Goal: Task Accomplishment & Management: Manage account settings

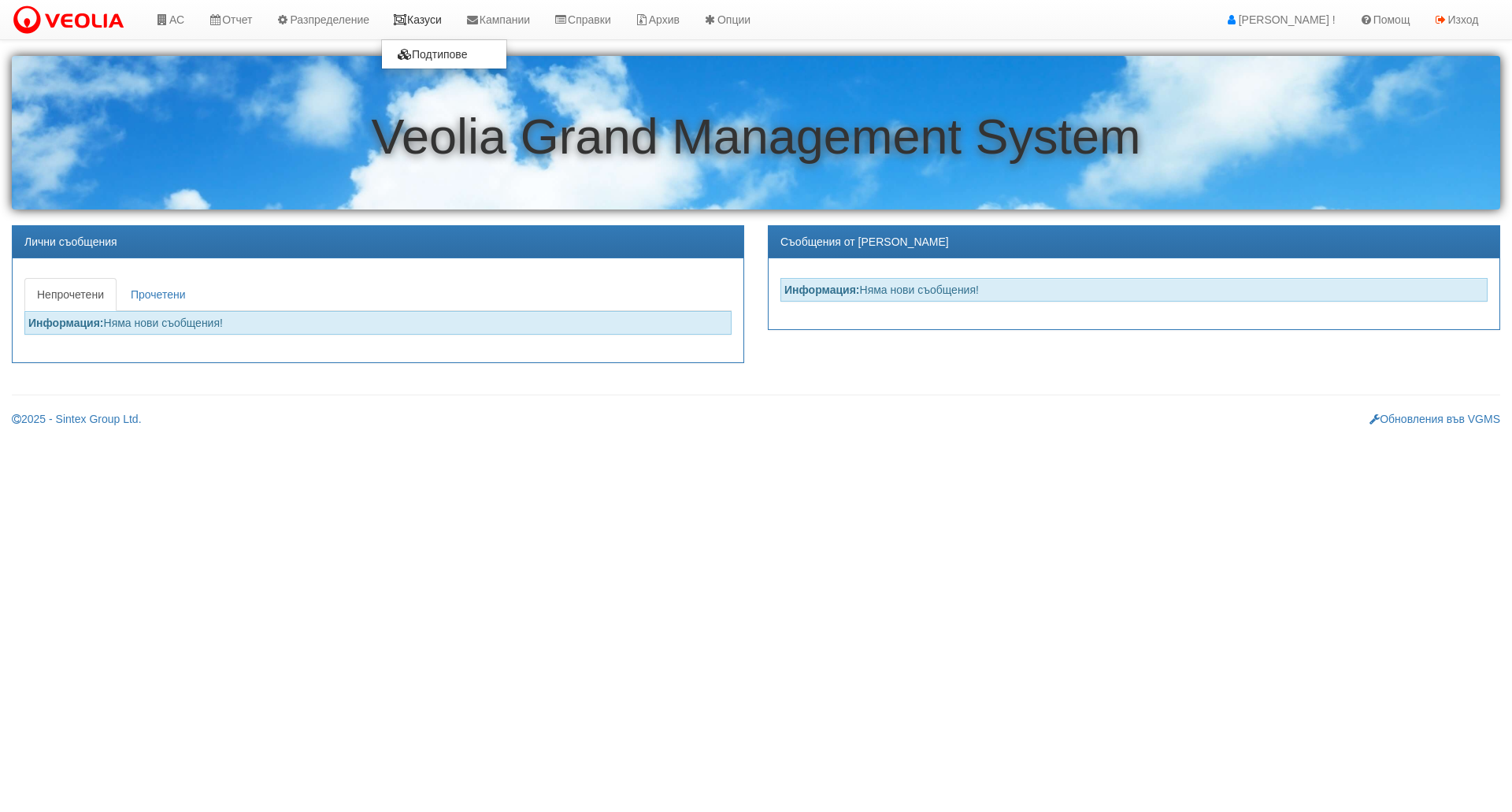
click at [427, 15] on link "Казуси" at bounding box center [417, 20] width 73 height 39
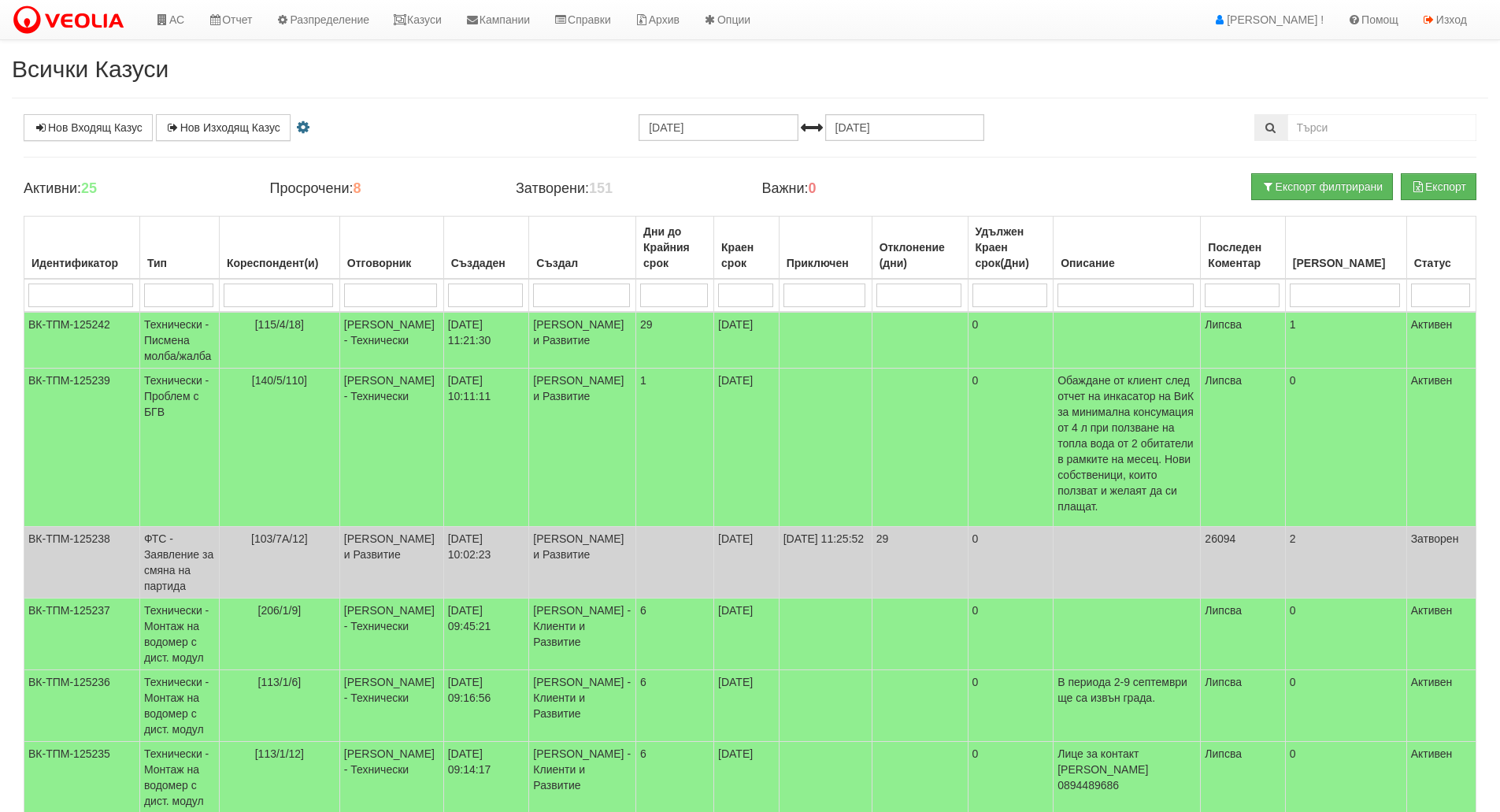
click at [183, 293] on input "search" at bounding box center [178, 295] width 69 height 24
type input "тех"
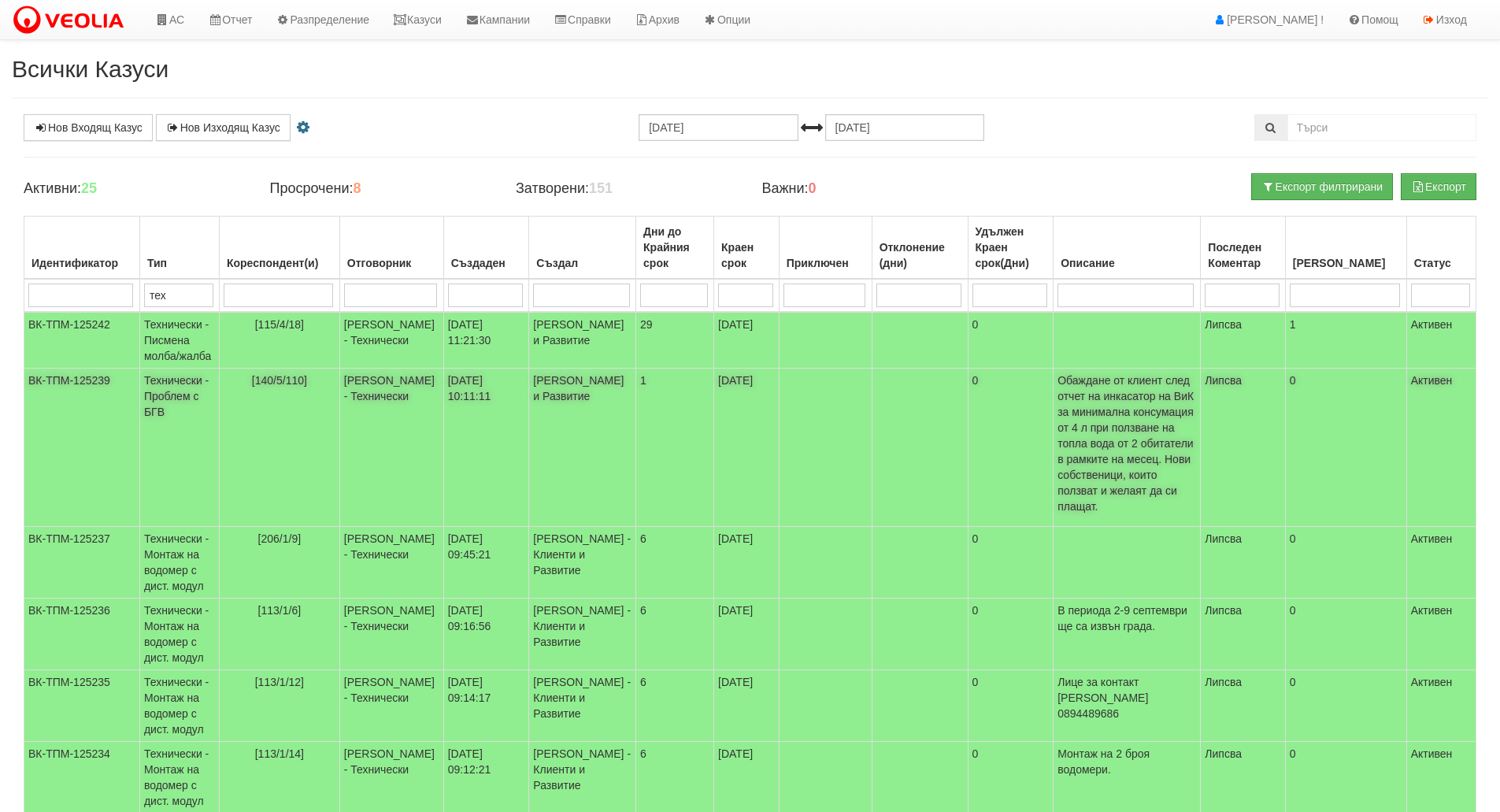
type input "тех"
click at [300, 452] on td "[140/5/110]" at bounding box center [279, 447] width 120 height 158
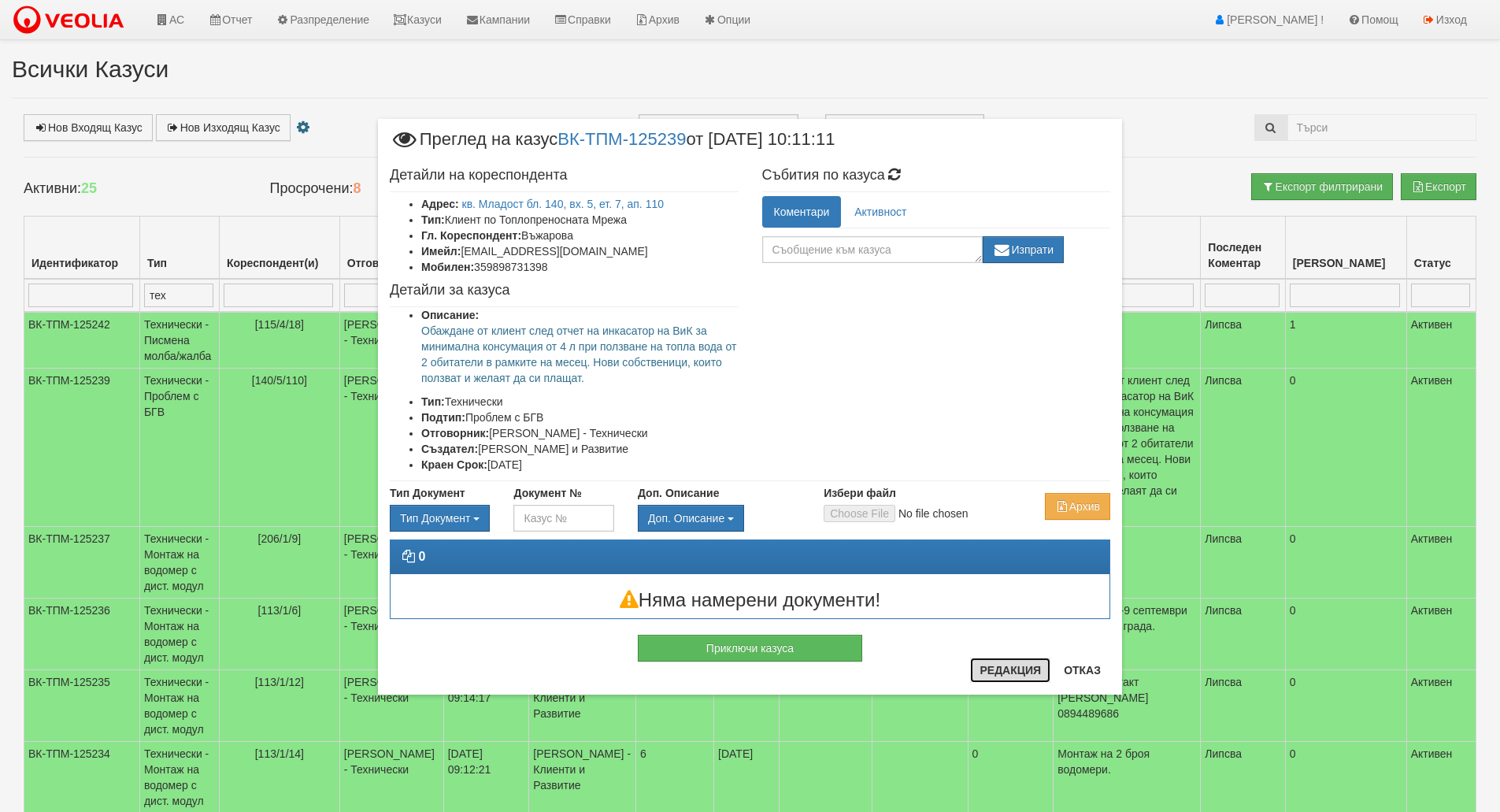
click at [979, 674] on button "Редакция" at bounding box center [1010, 670] width 81 height 26
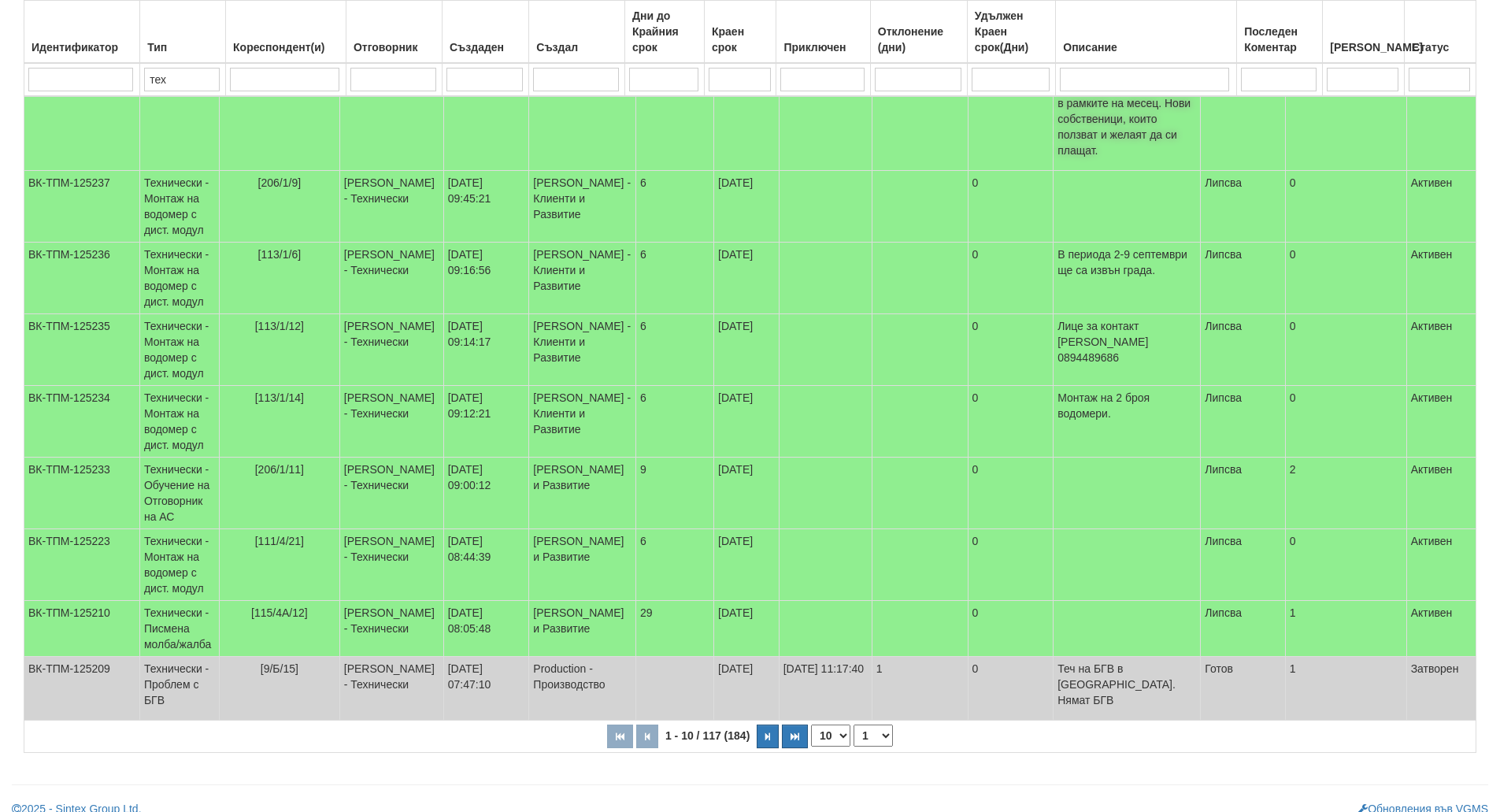
scroll to position [364, 0]
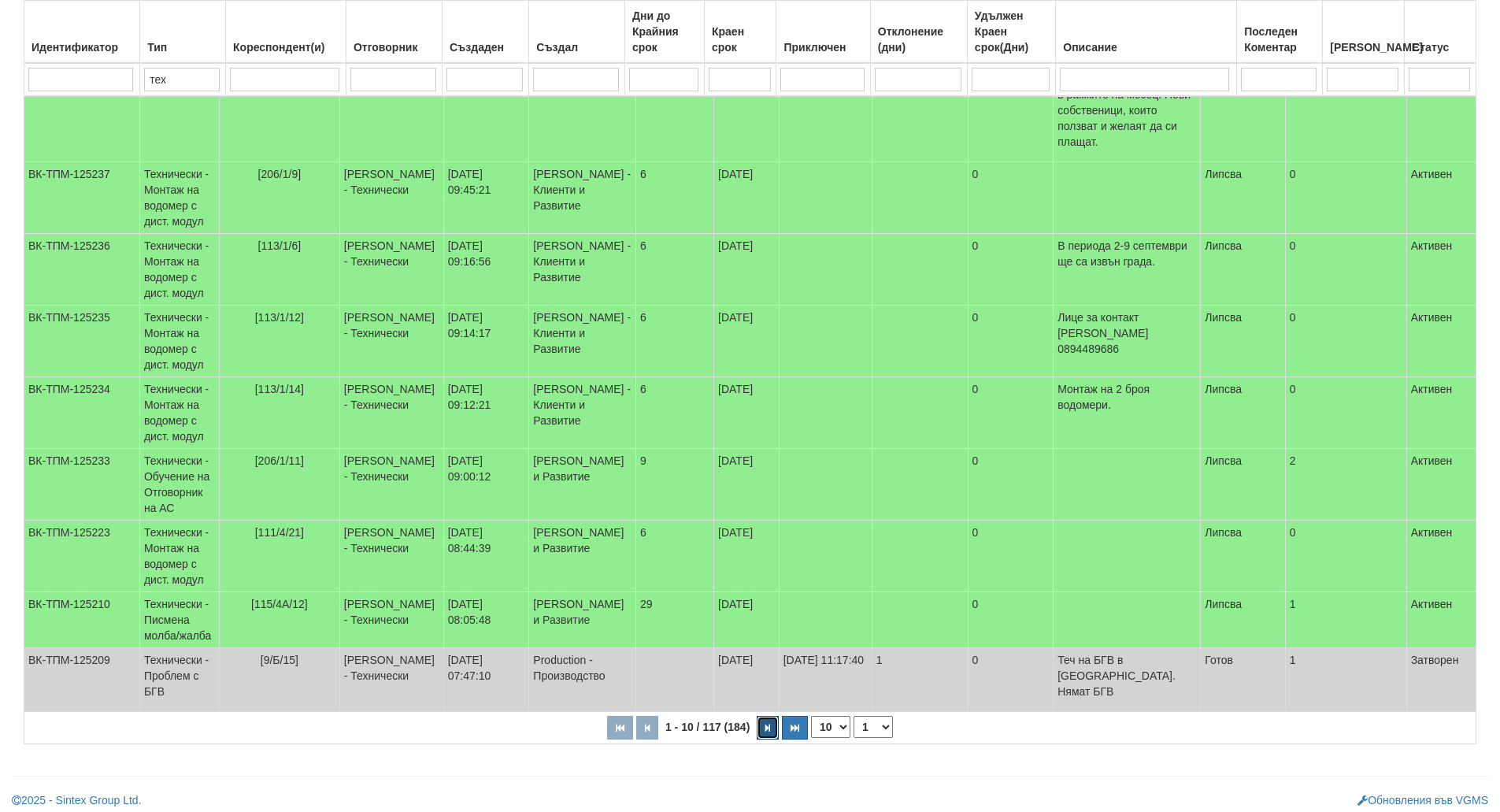
click at [757, 727] on button "button" at bounding box center [768, 727] width 22 height 24
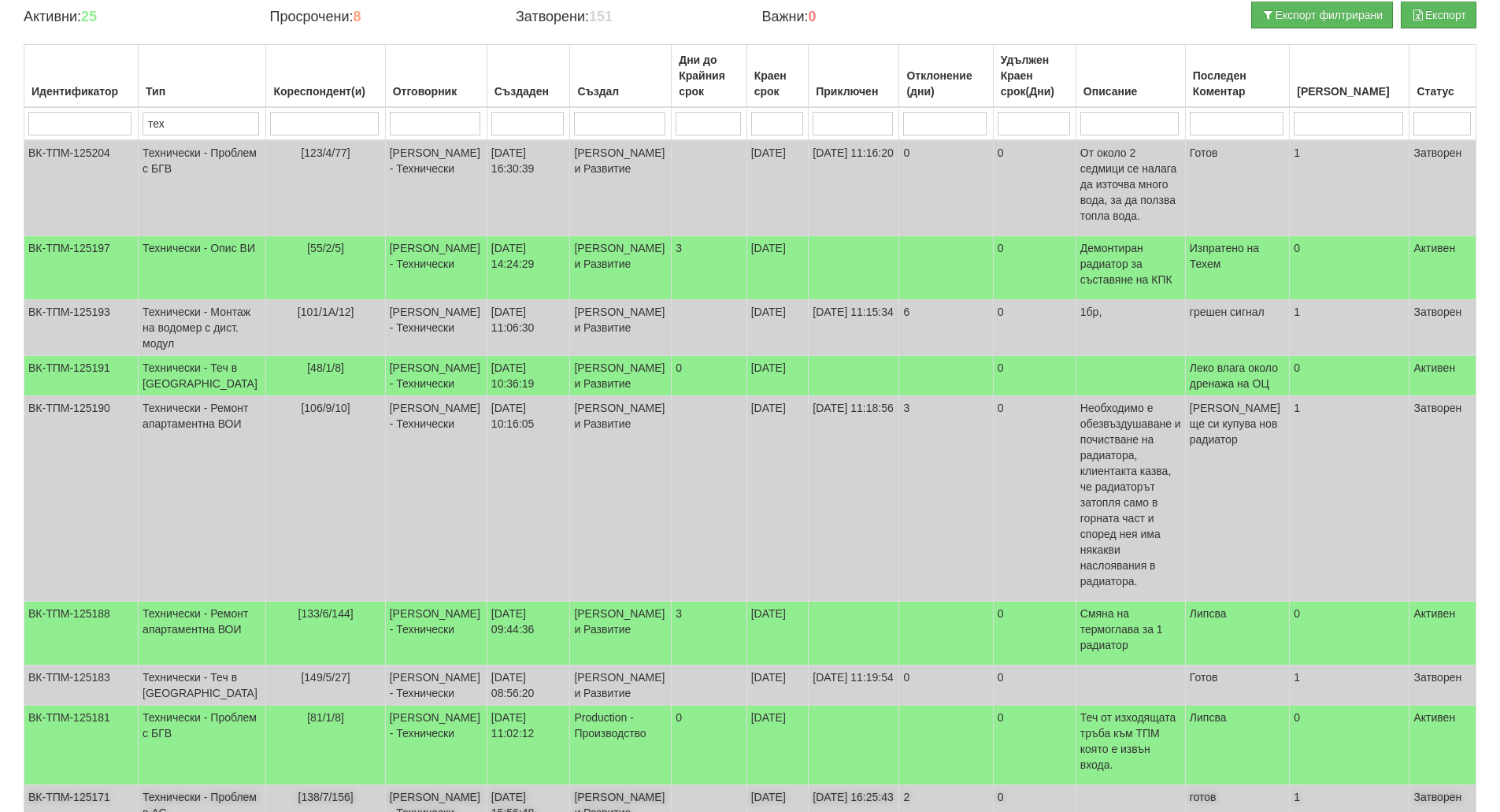
scroll to position [120, 0]
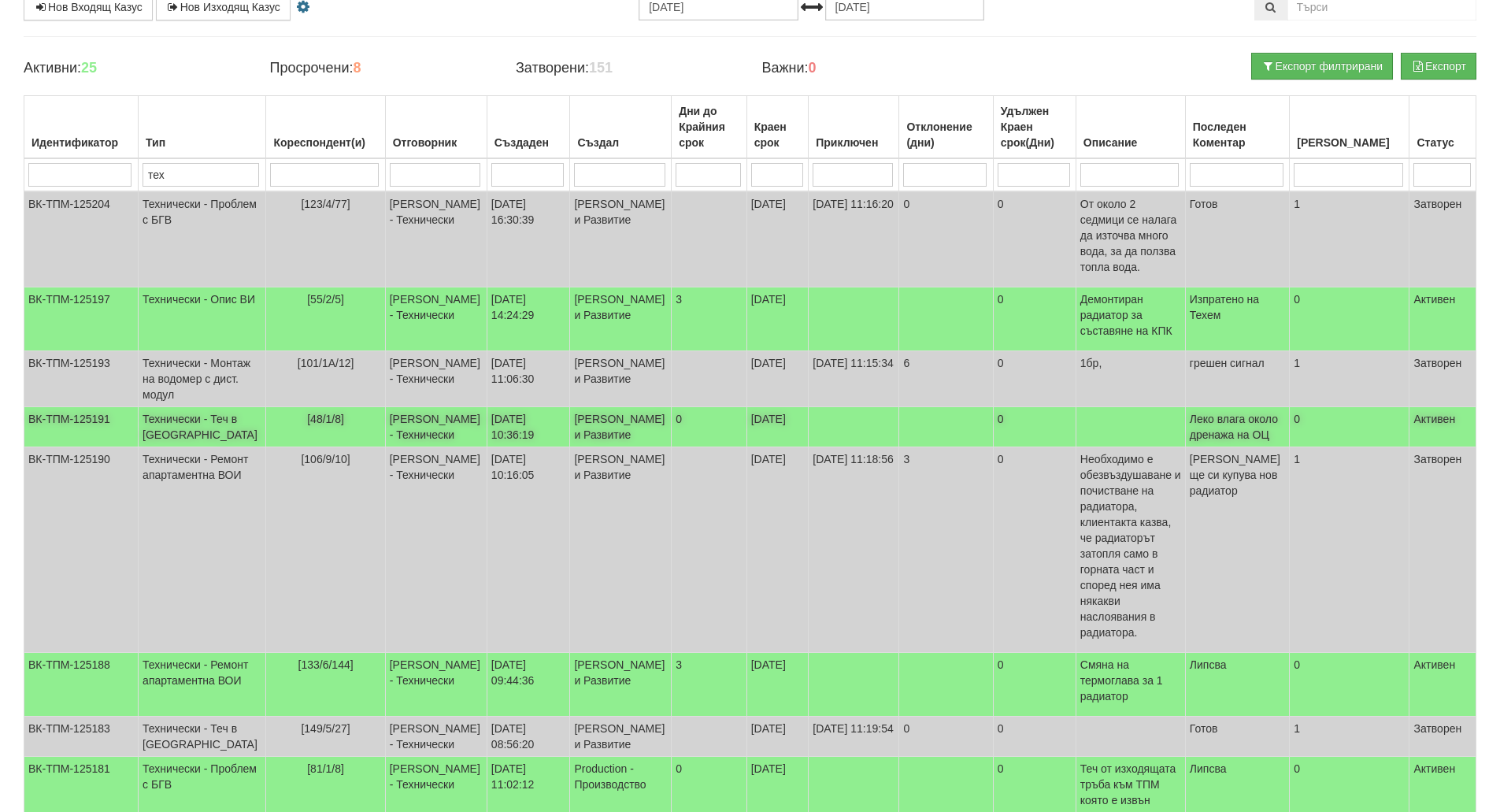
click at [293, 447] on td "[48/1/8]" at bounding box center [325, 427] width 119 height 40
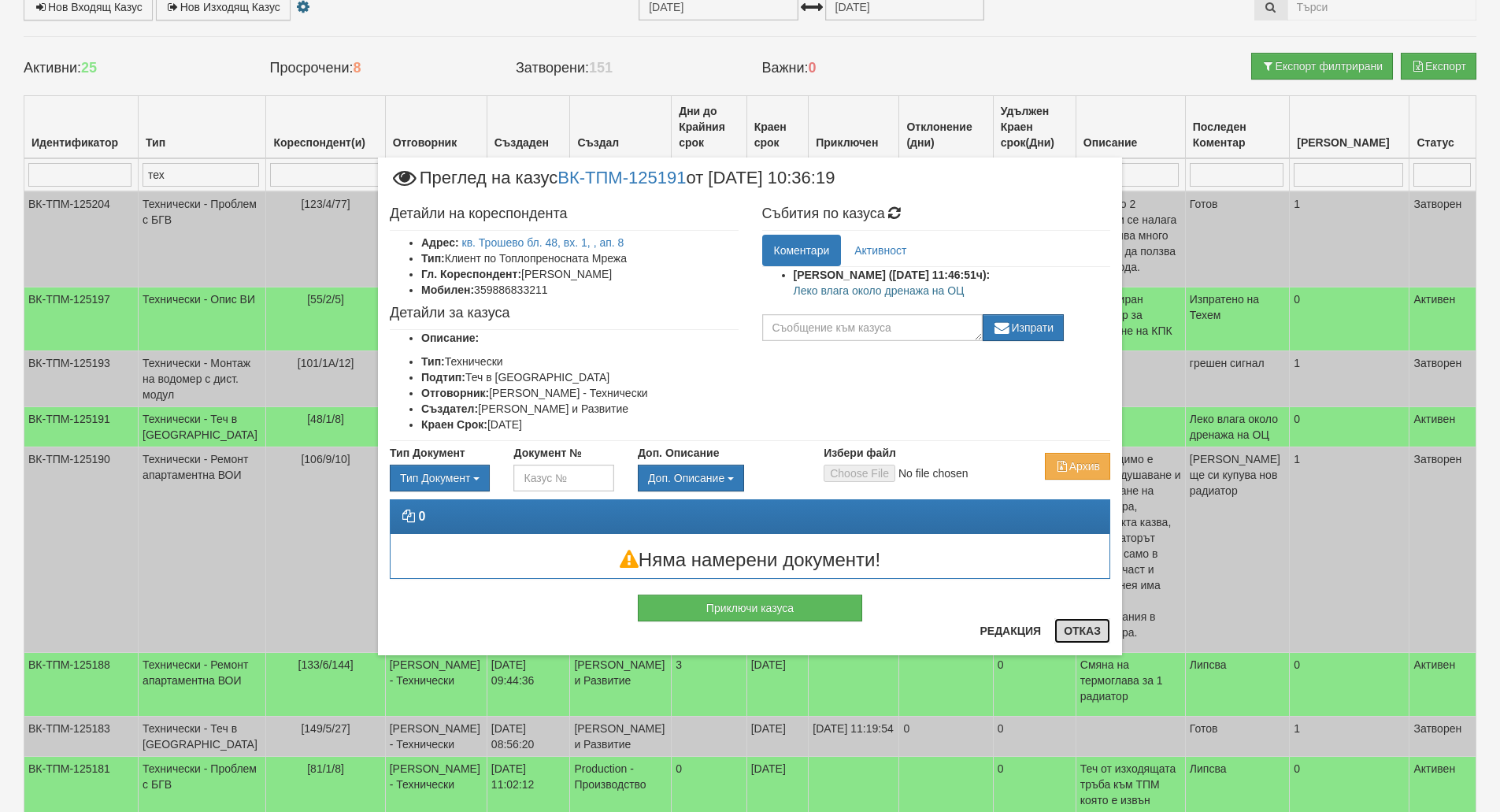
click at [1080, 639] on button "Отказ" at bounding box center [1082, 631] width 56 height 26
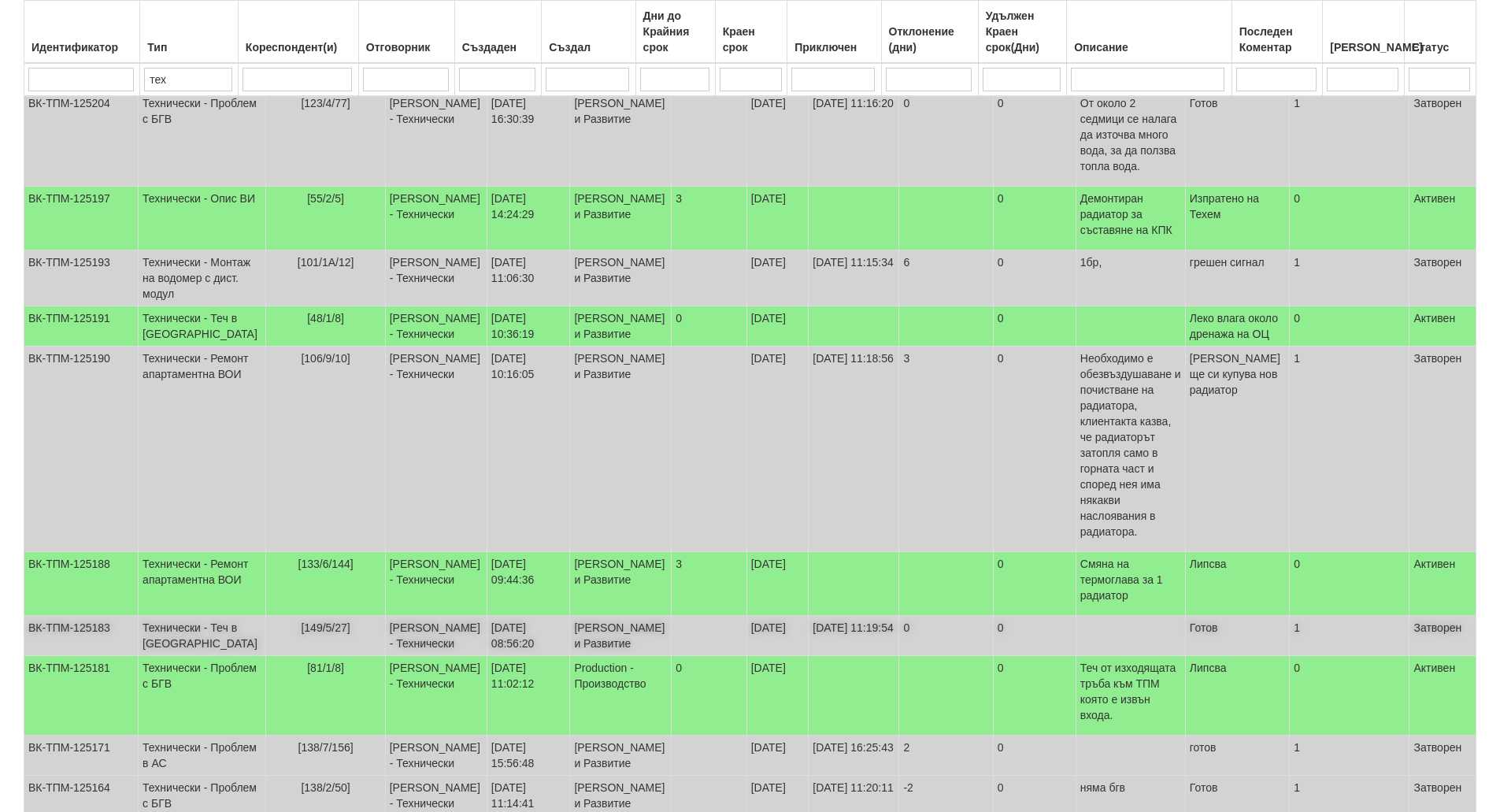
scroll to position [356, 0]
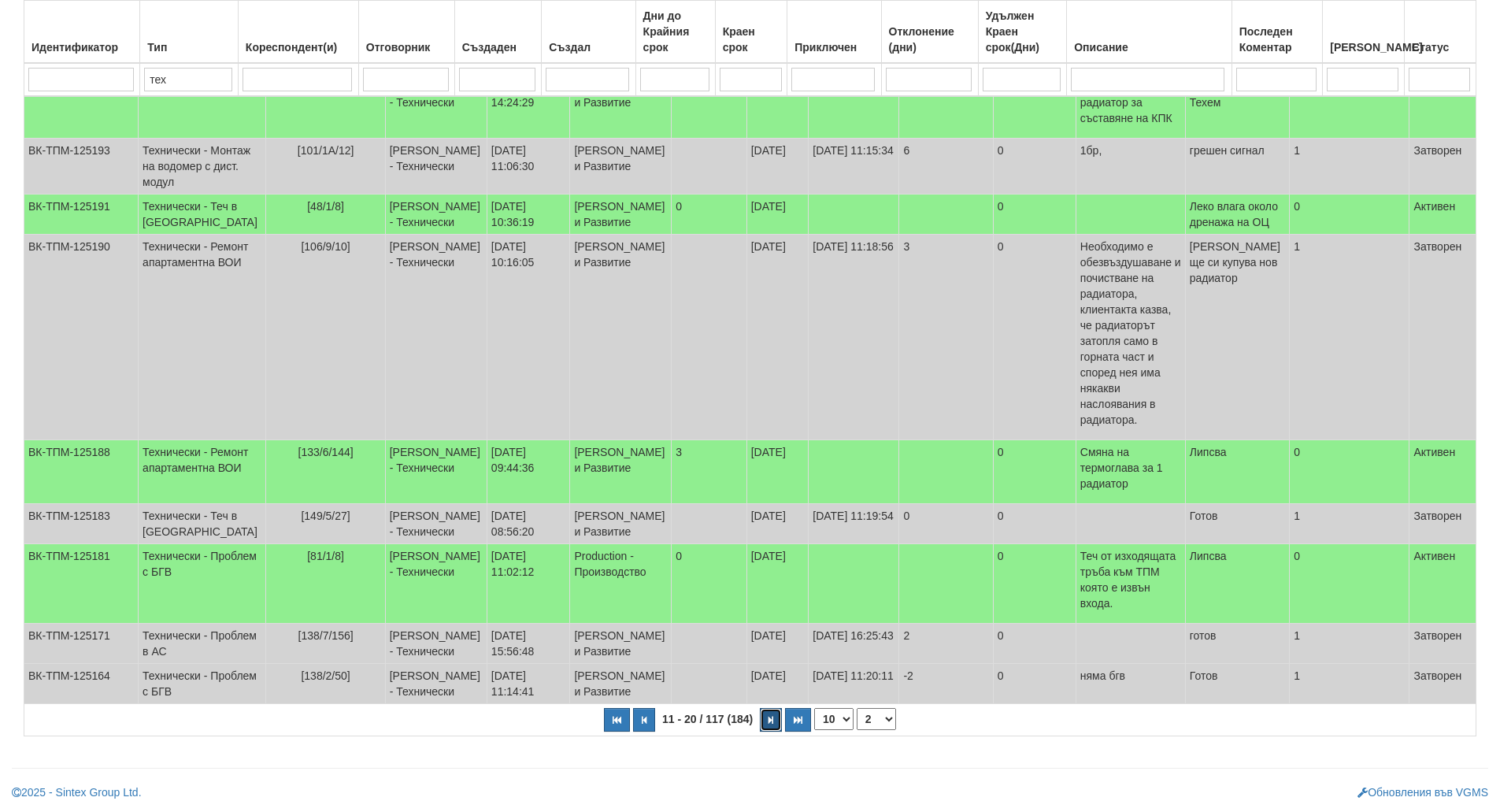
click at [766, 725] on button "button" at bounding box center [771, 719] width 22 height 24
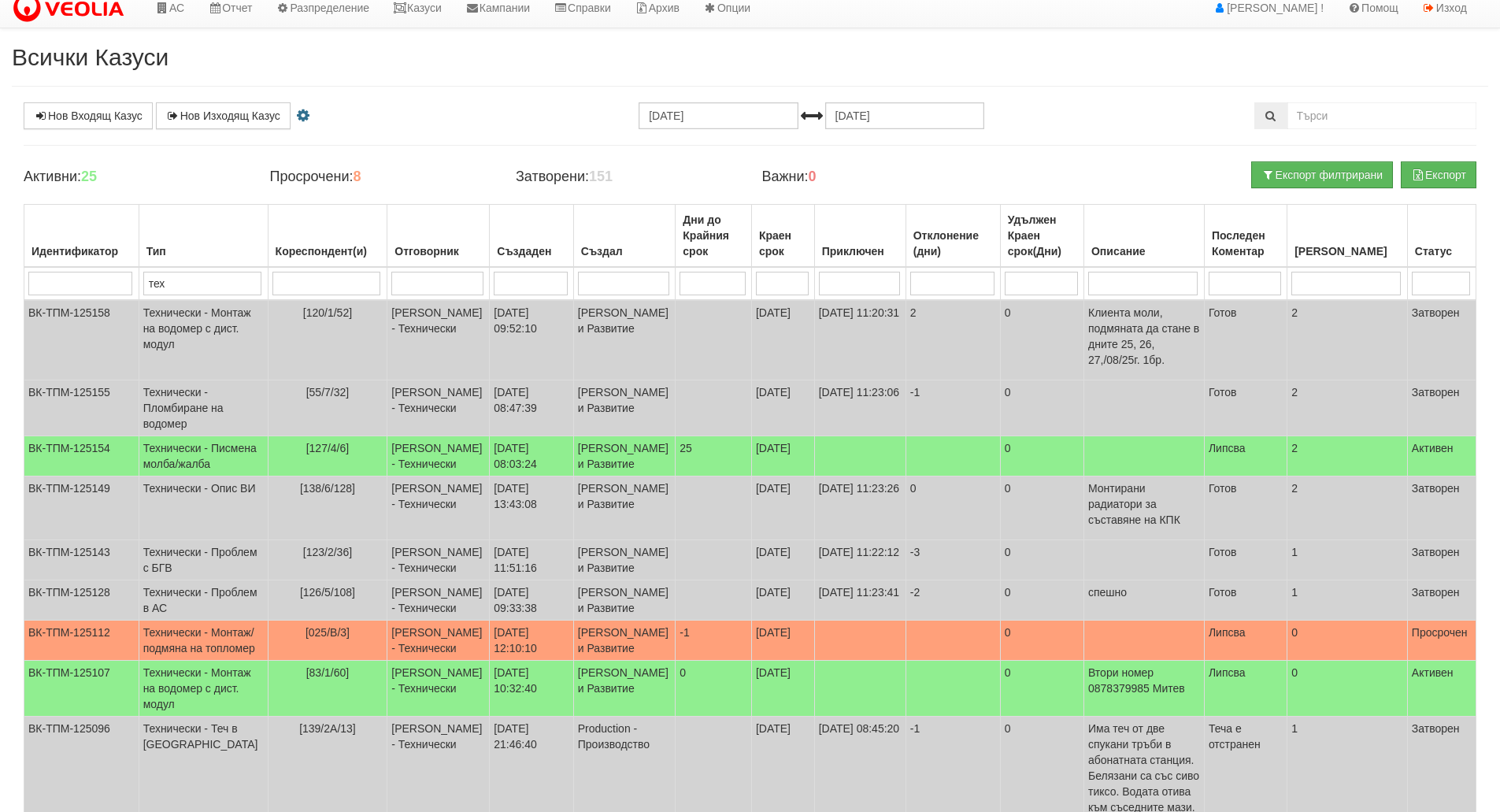
scroll to position [0, 0]
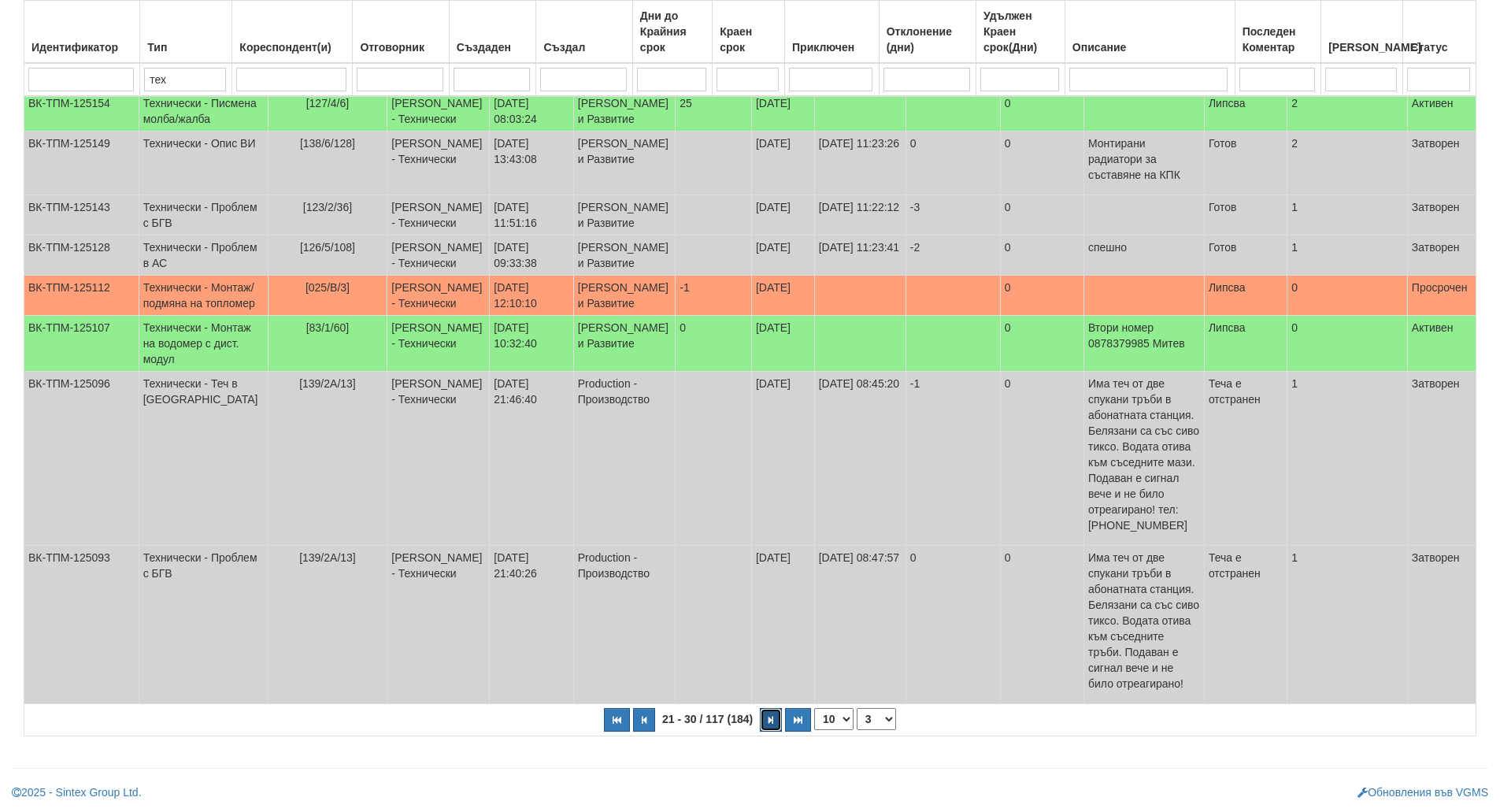
click at [766, 725] on button "button" at bounding box center [771, 719] width 22 height 24
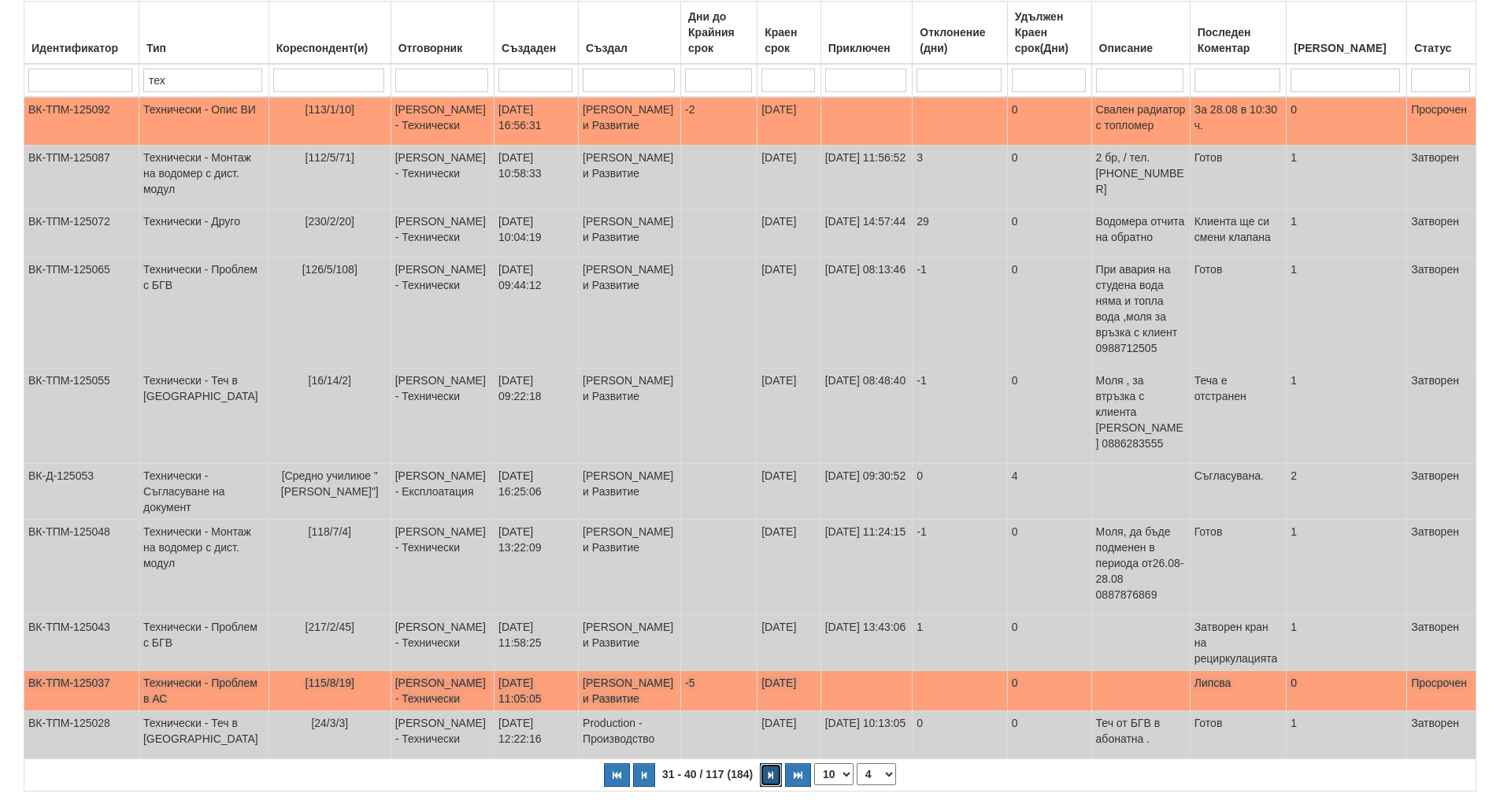
scroll to position [167, 0]
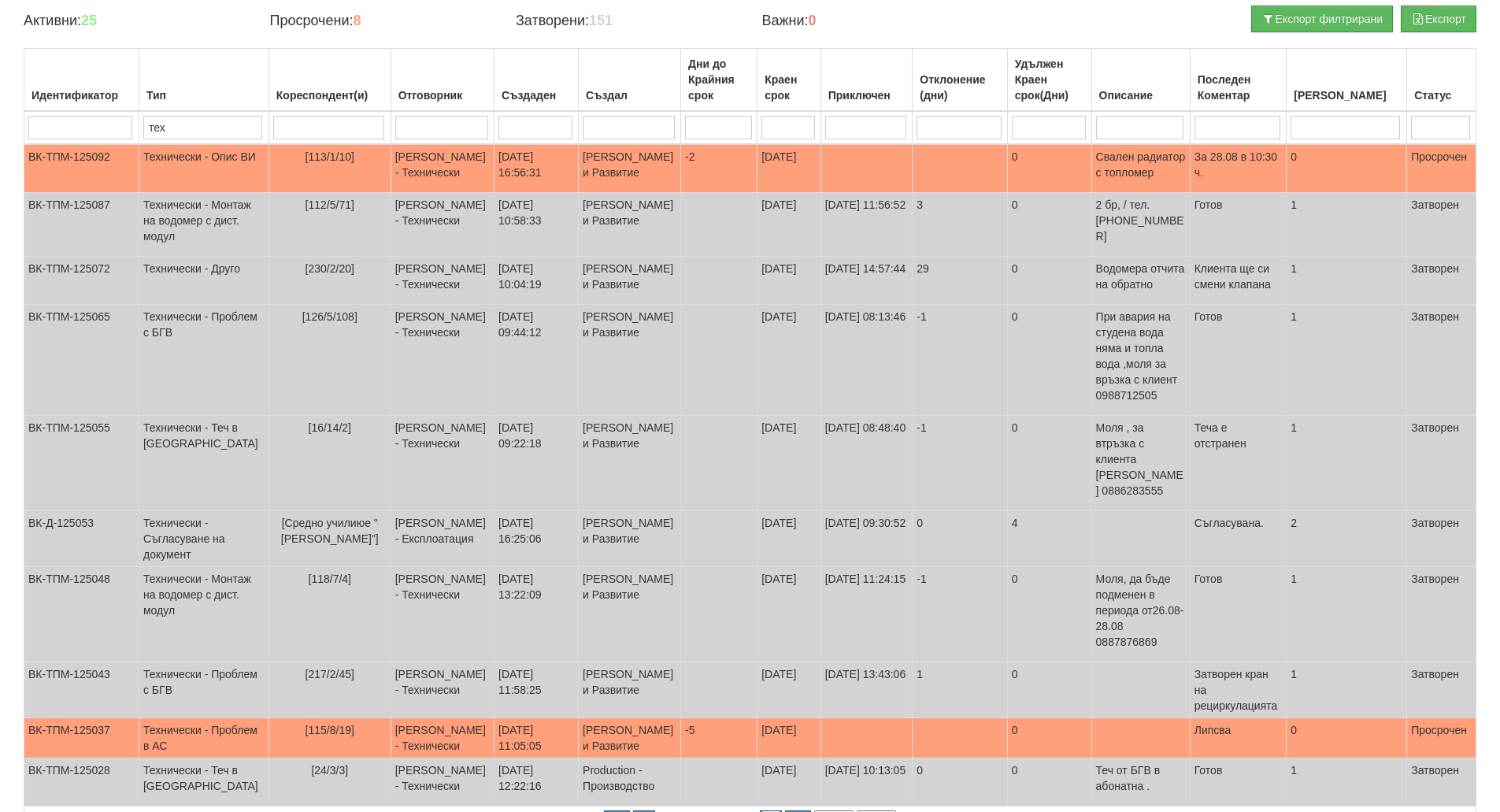
click at [772, 811] on icon "button" at bounding box center [771, 822] width 5 height 9
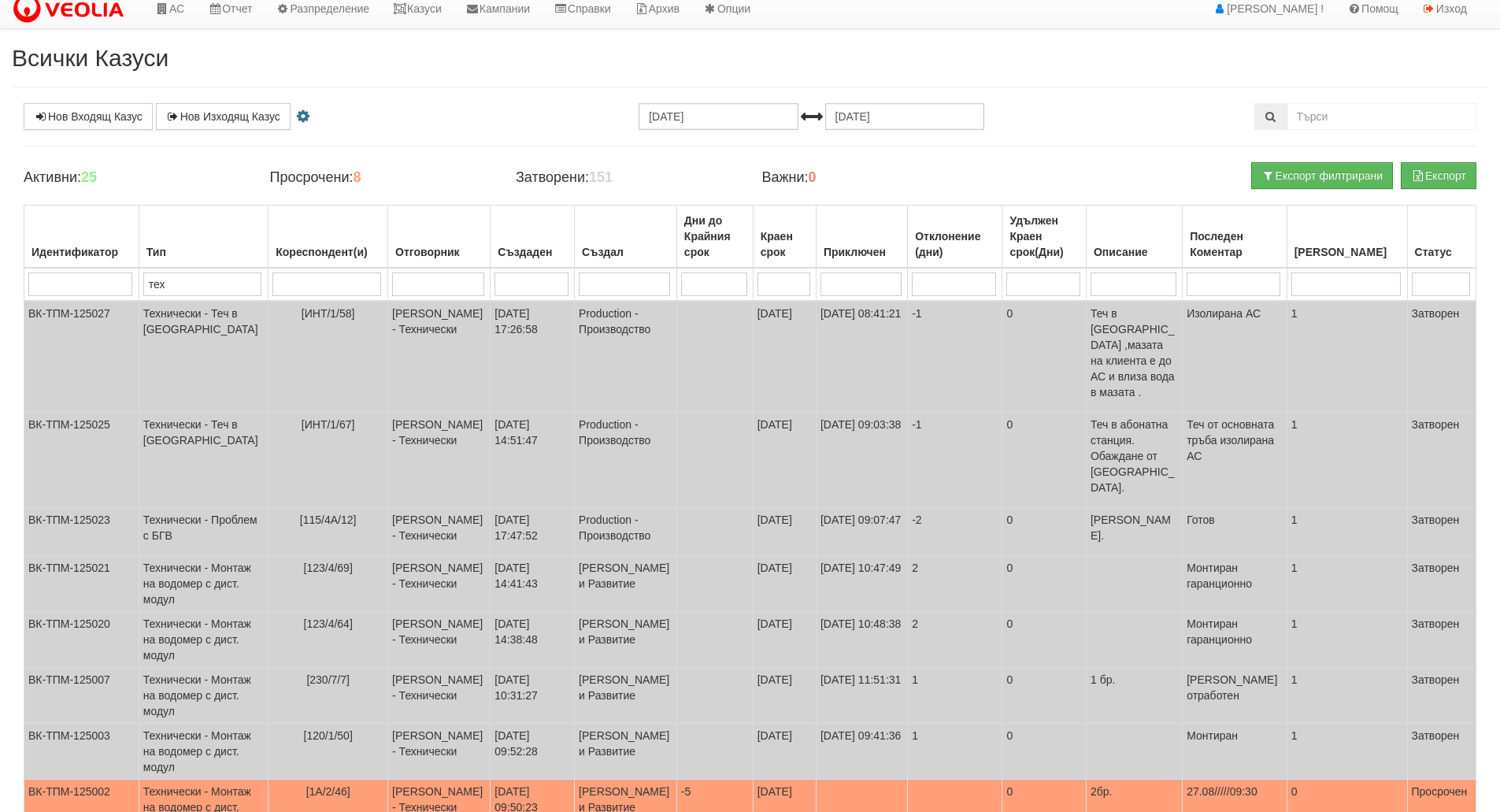
scroll to position [293, 0]
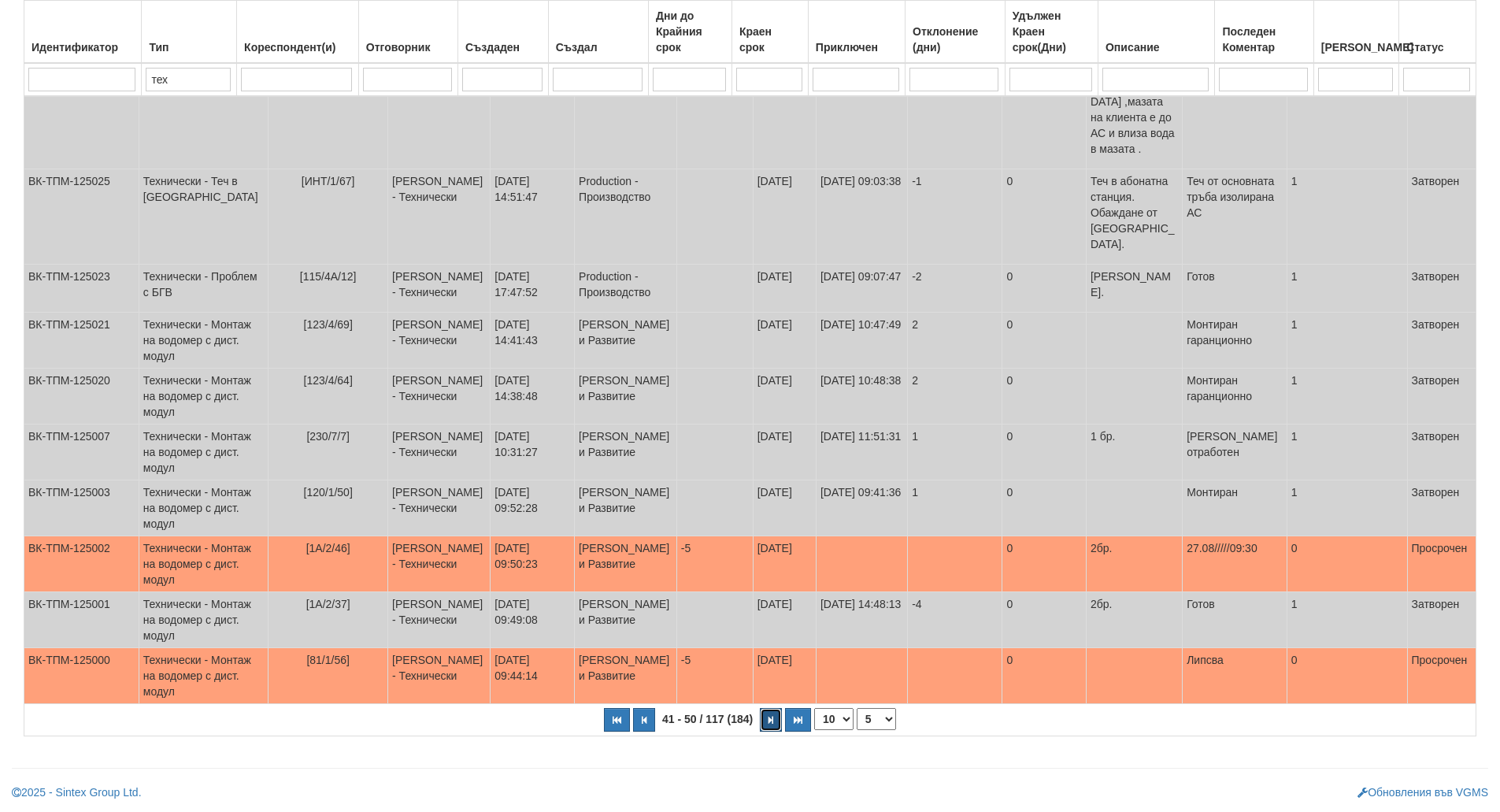
click at [768, 729] on button "button" at bounding box center [771, 719] width 22 height 24
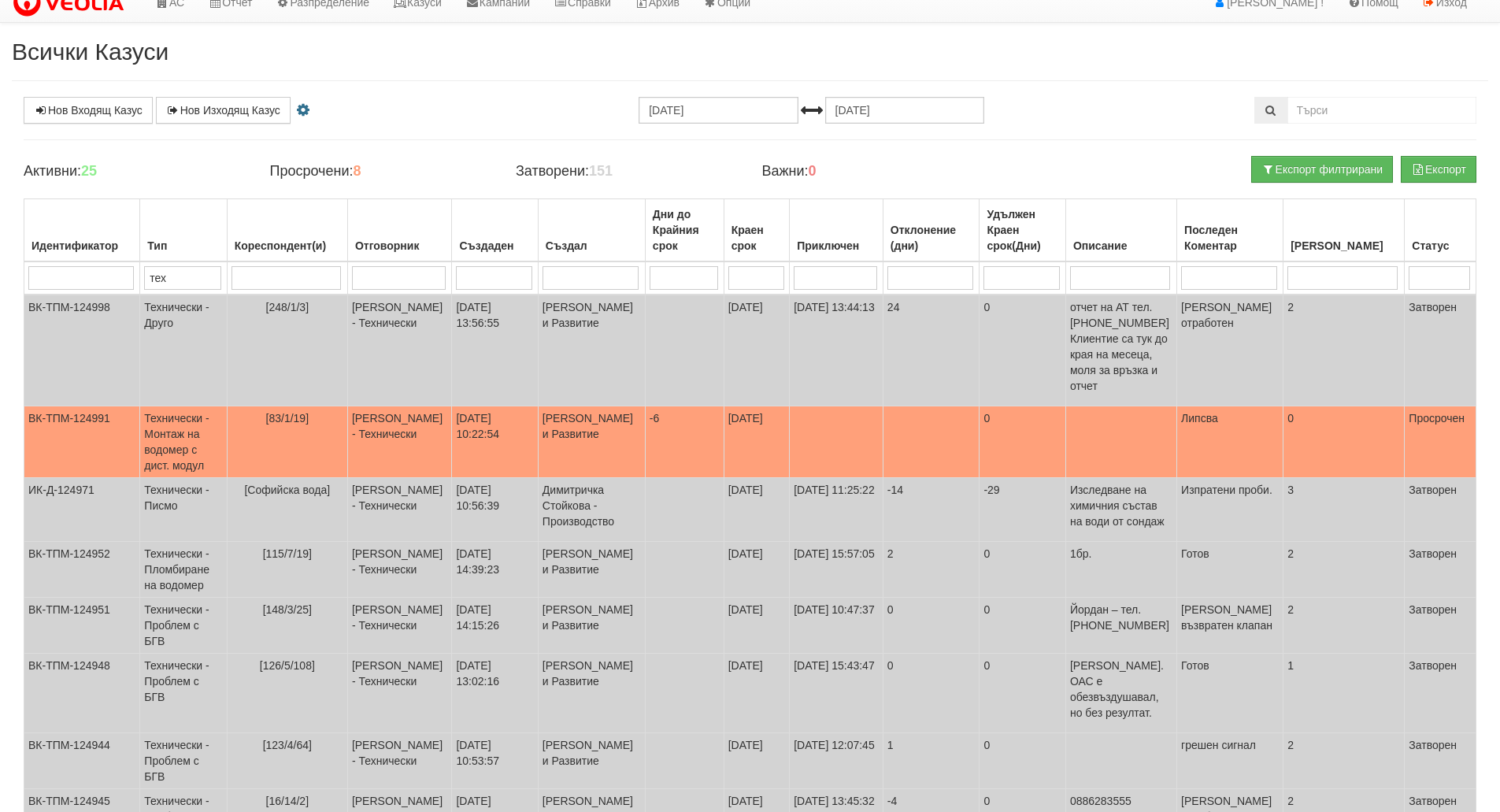
scroll to position [0, 0]
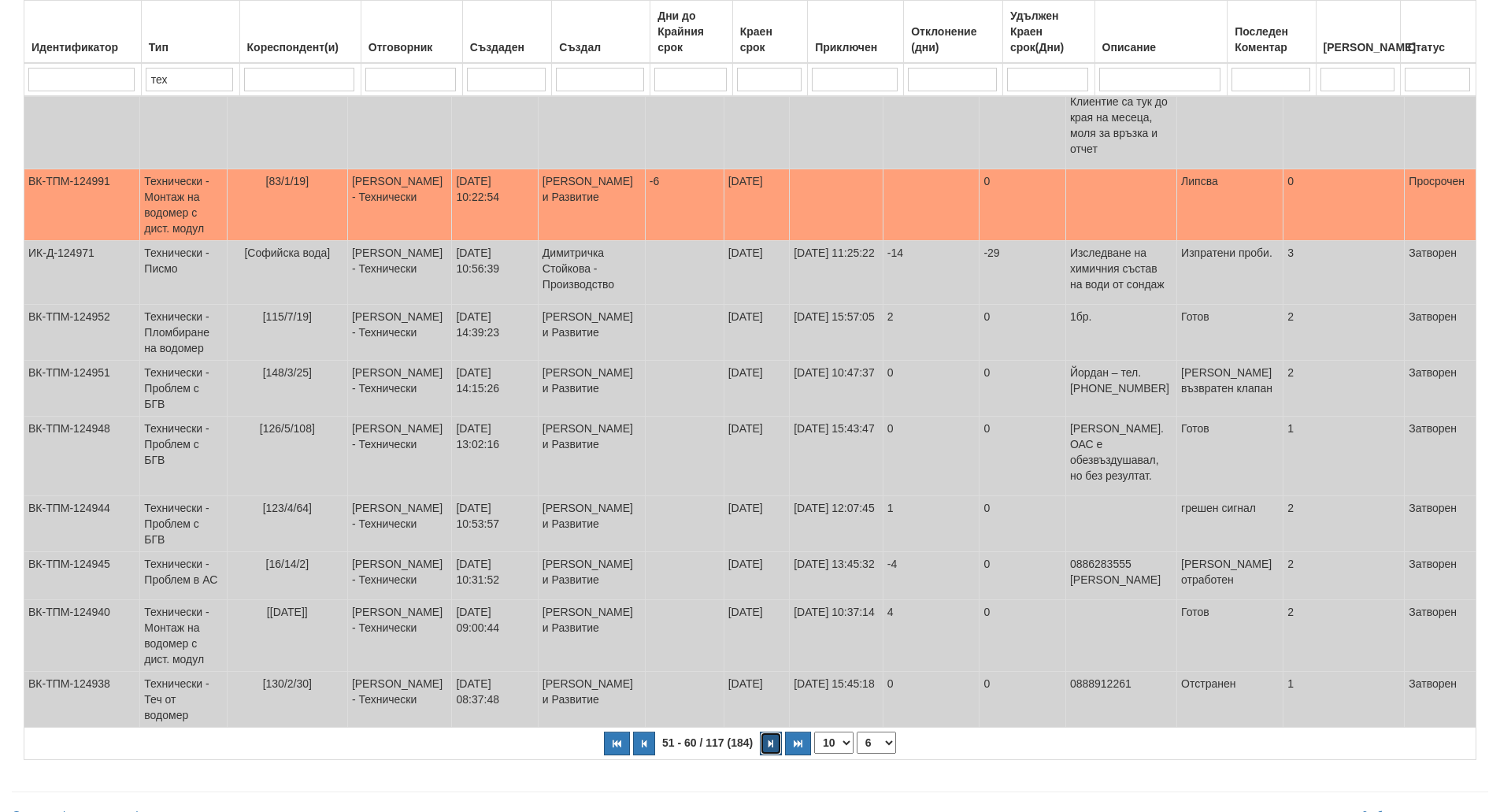
click at [768, 731] on button "button" at bounding box center [771, 743] width 22 height 24
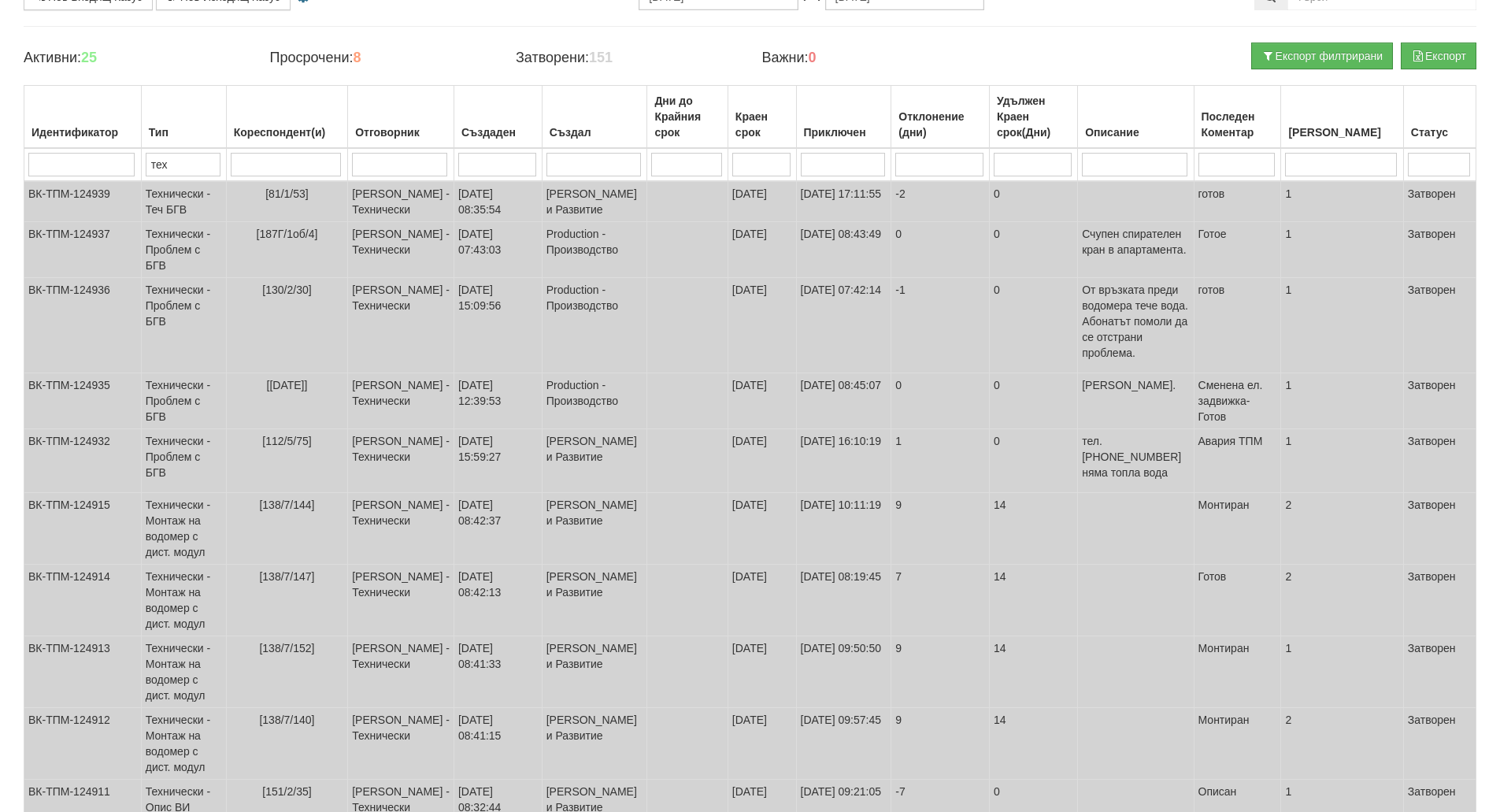
scroll to position [246, 0]
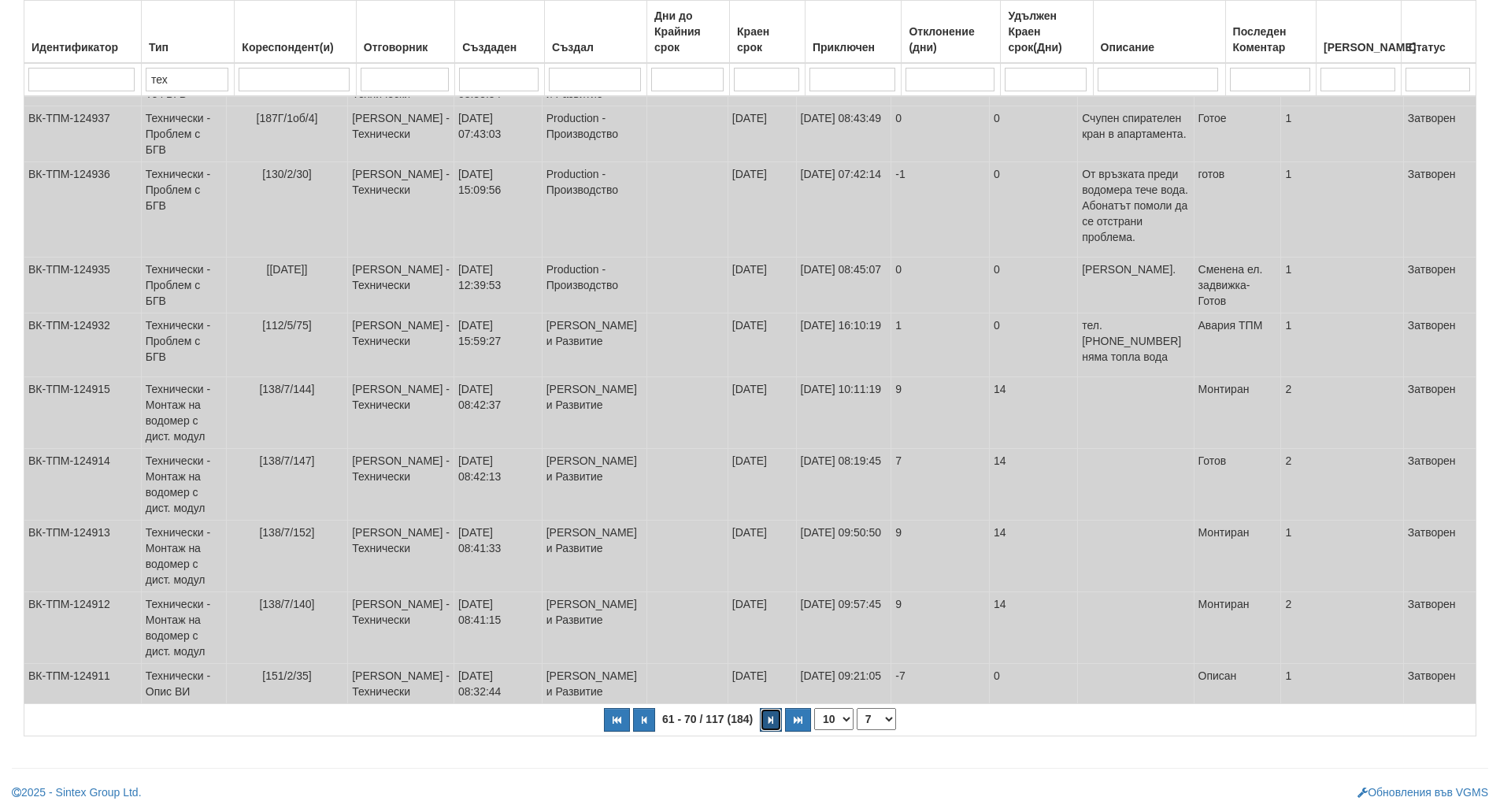
click at [768, 729] on button "button" at bounding box center [771, 719] width 22 height 24
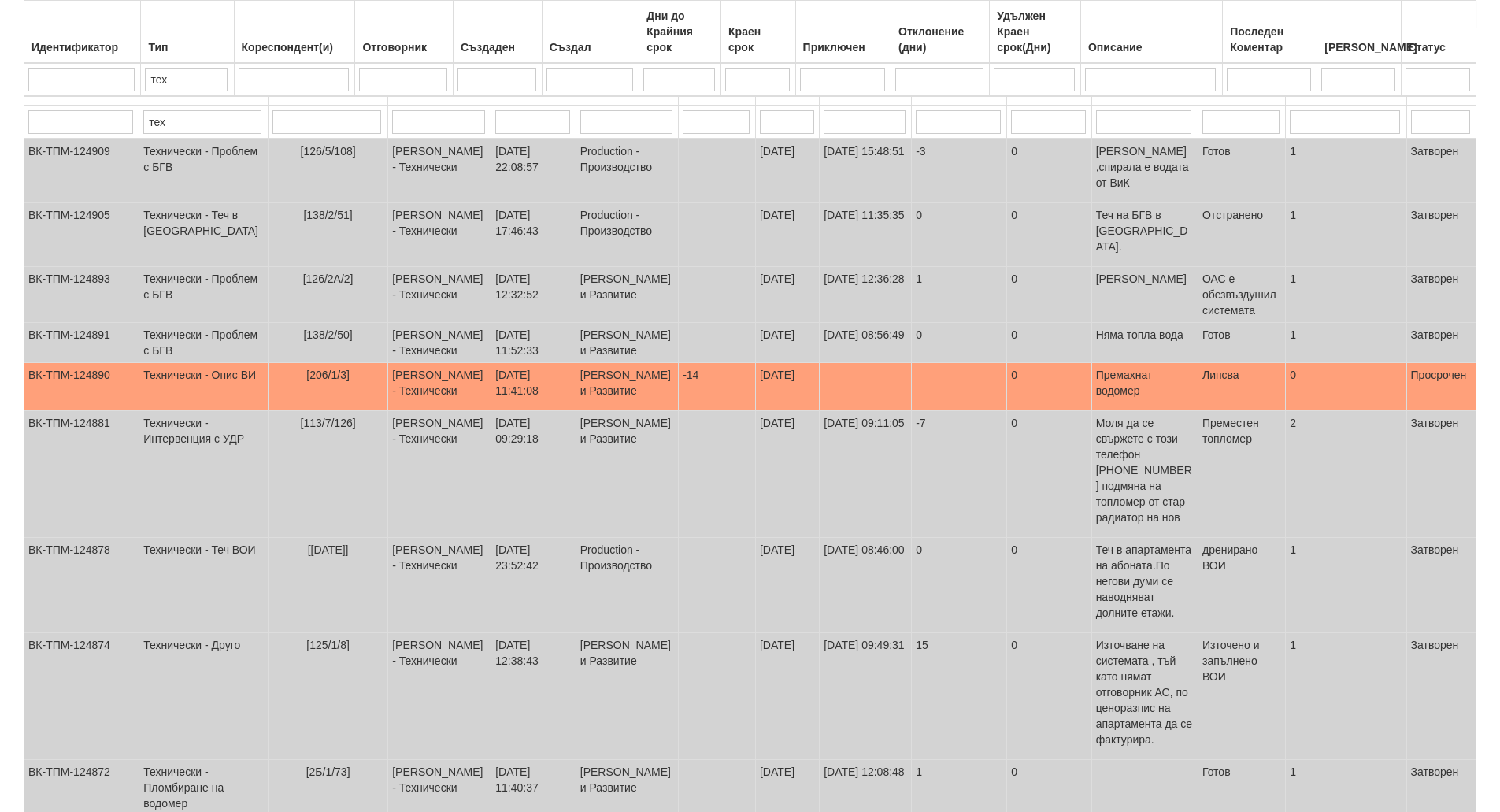
scroll to position [262, 0]
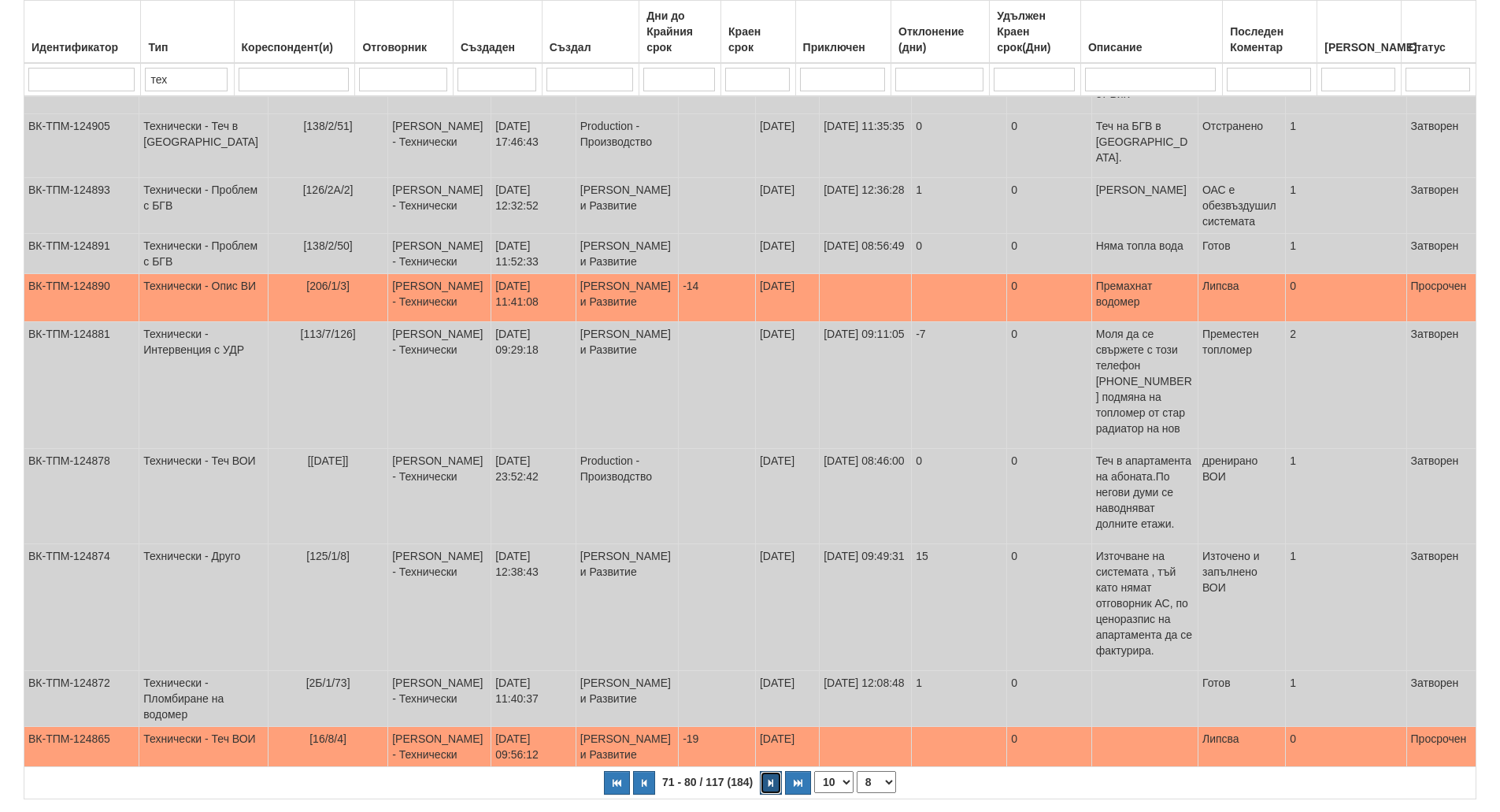
click at [769, 771] on button "button" at bounding box center [771, 782] width 22 height 24
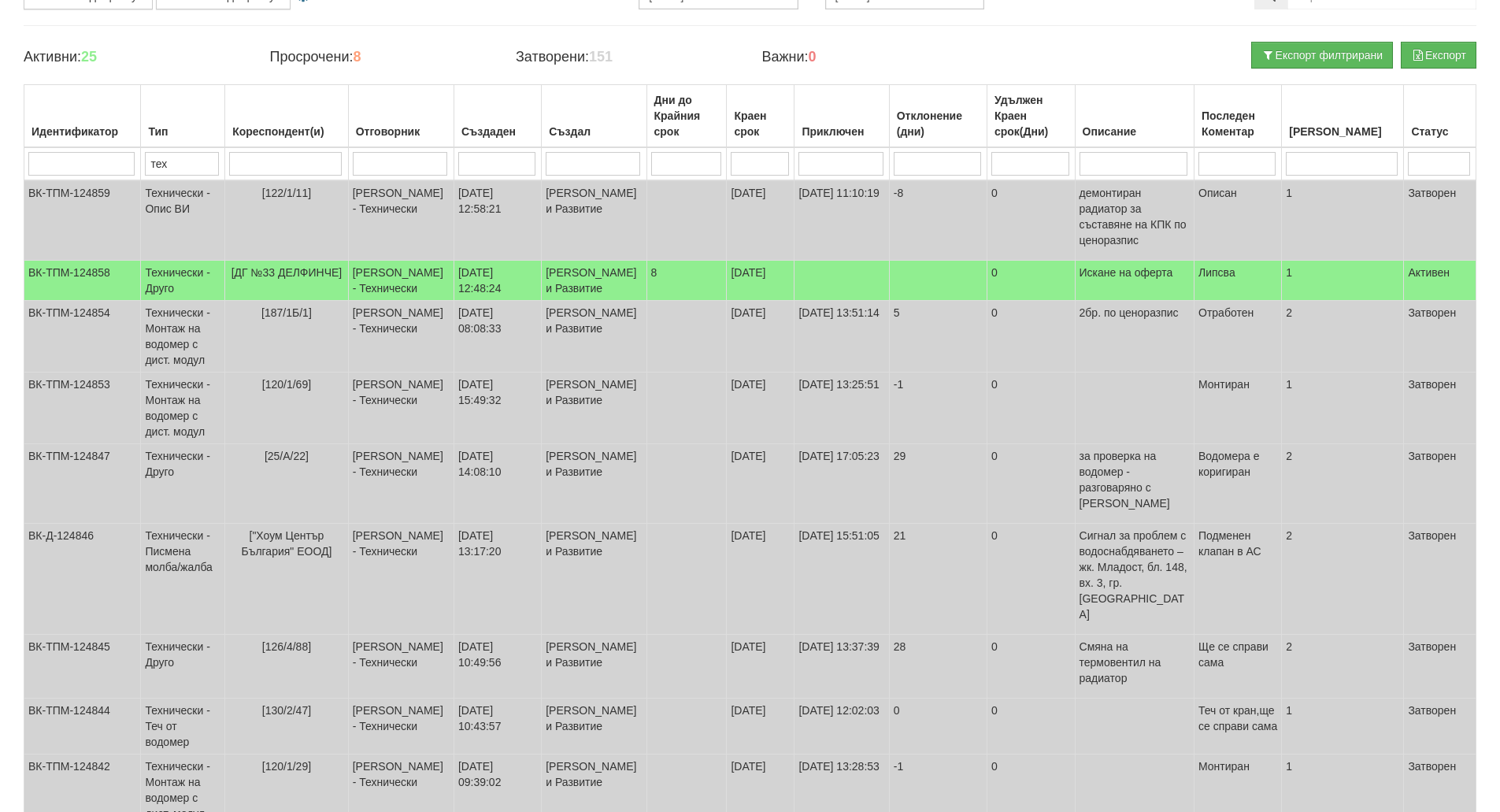
scroll to position [270, 0]
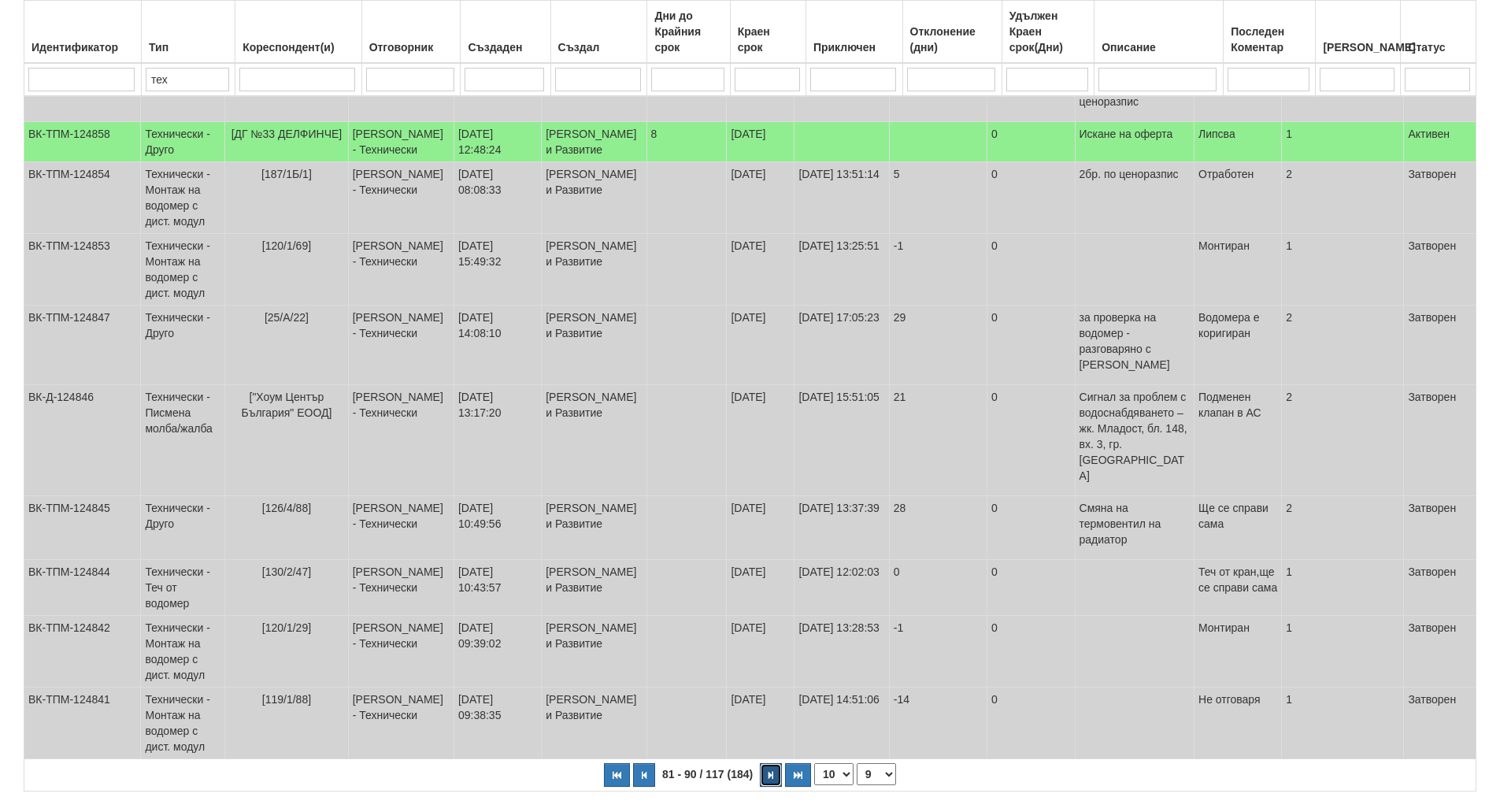
click at [769, 763] on button "button" at bounding box center [771, 775] width 22 height 24
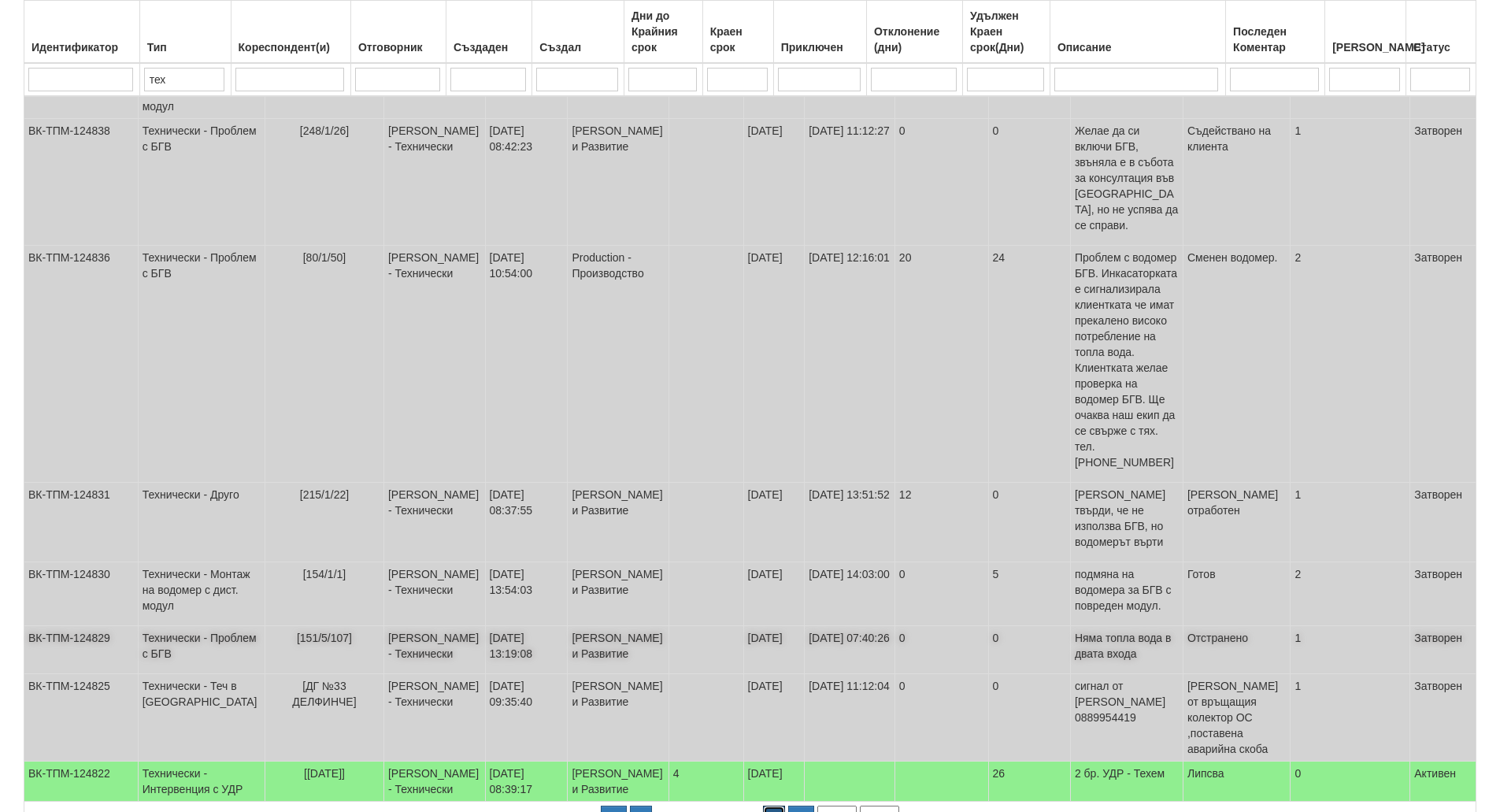
scroll to position [380, 0]
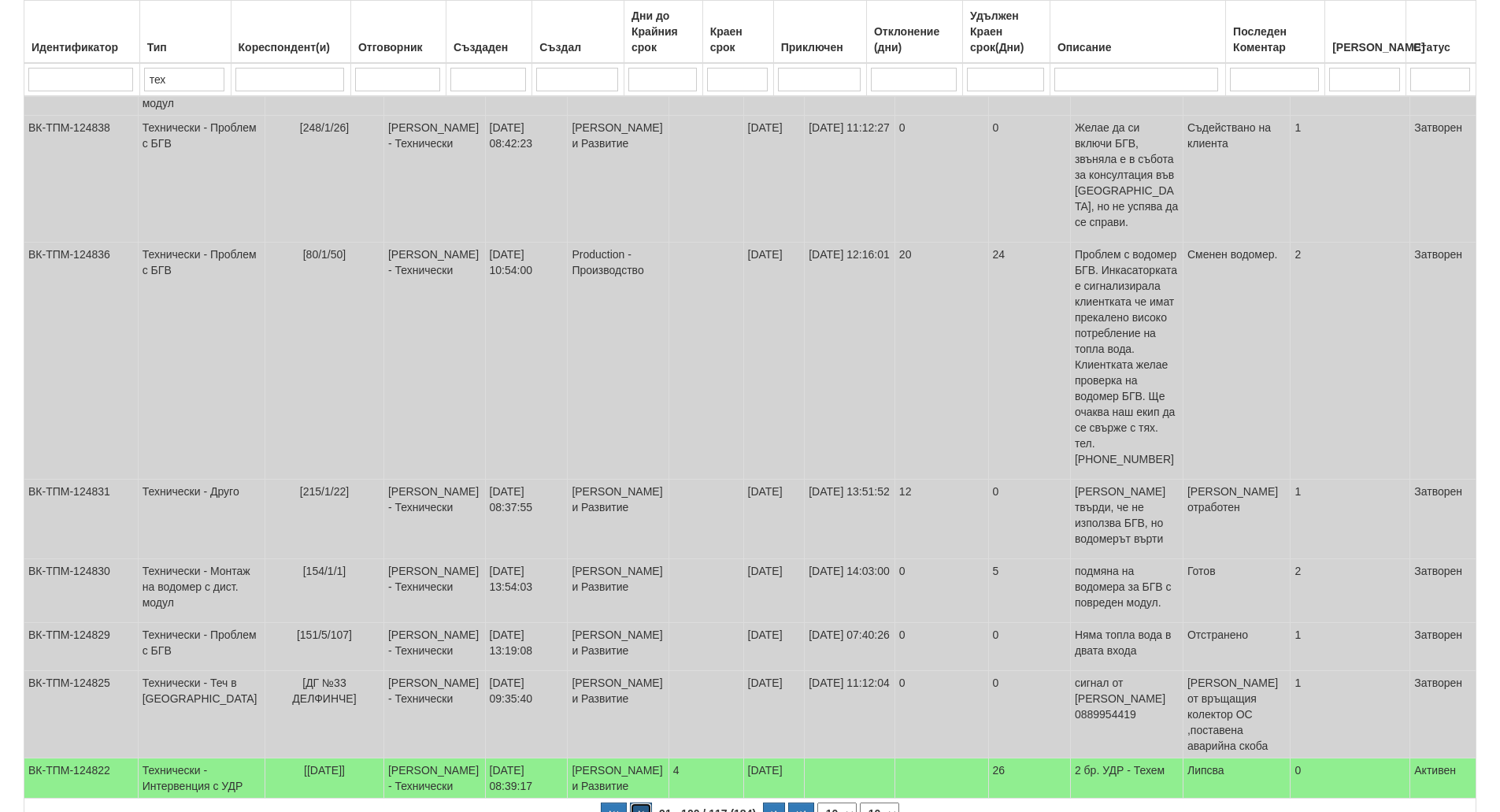
click at [639, 810] on icon "button" at bounding box center [641, 814] width 5 height 9
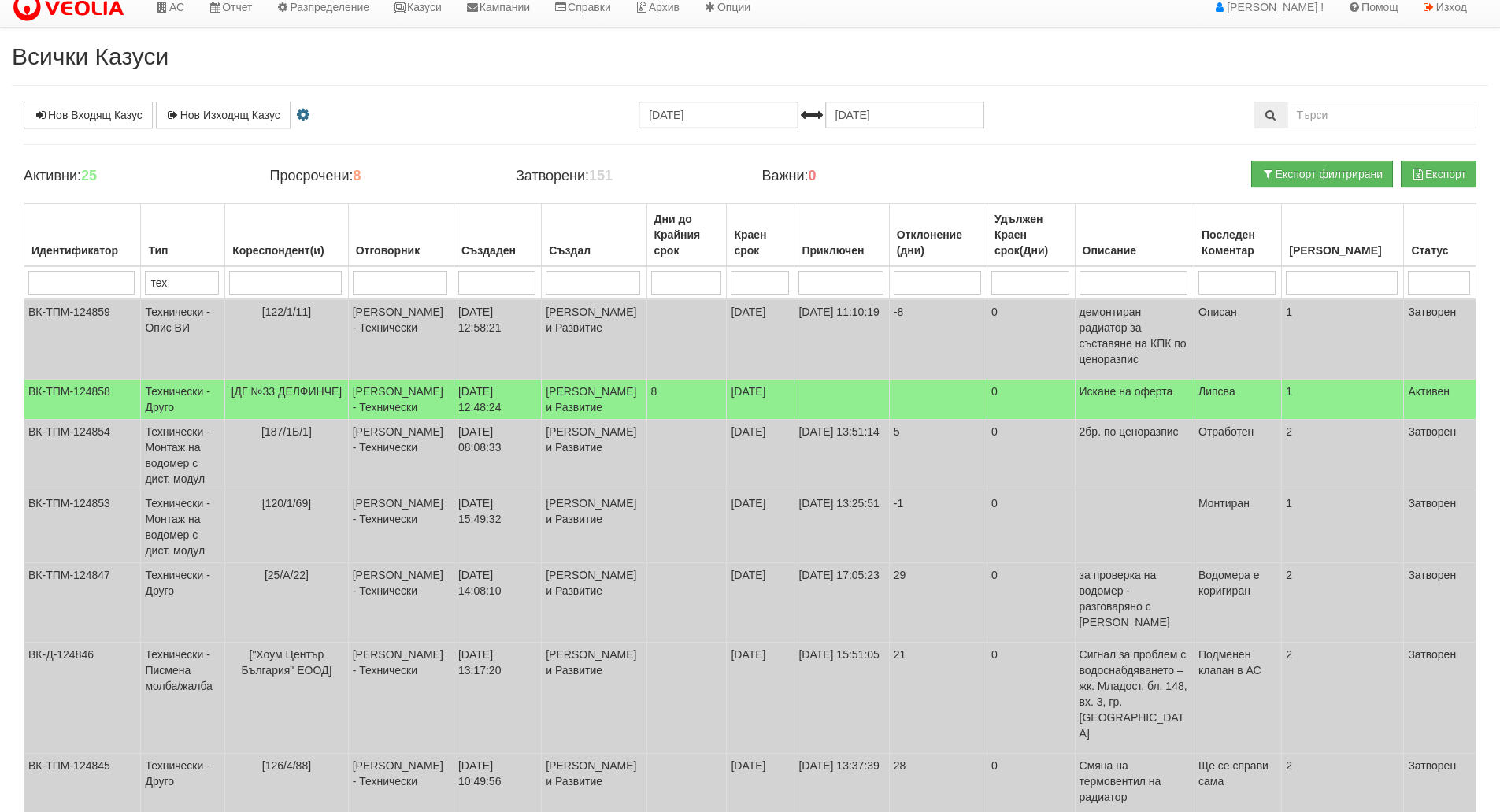
scroll to position [0, 0]
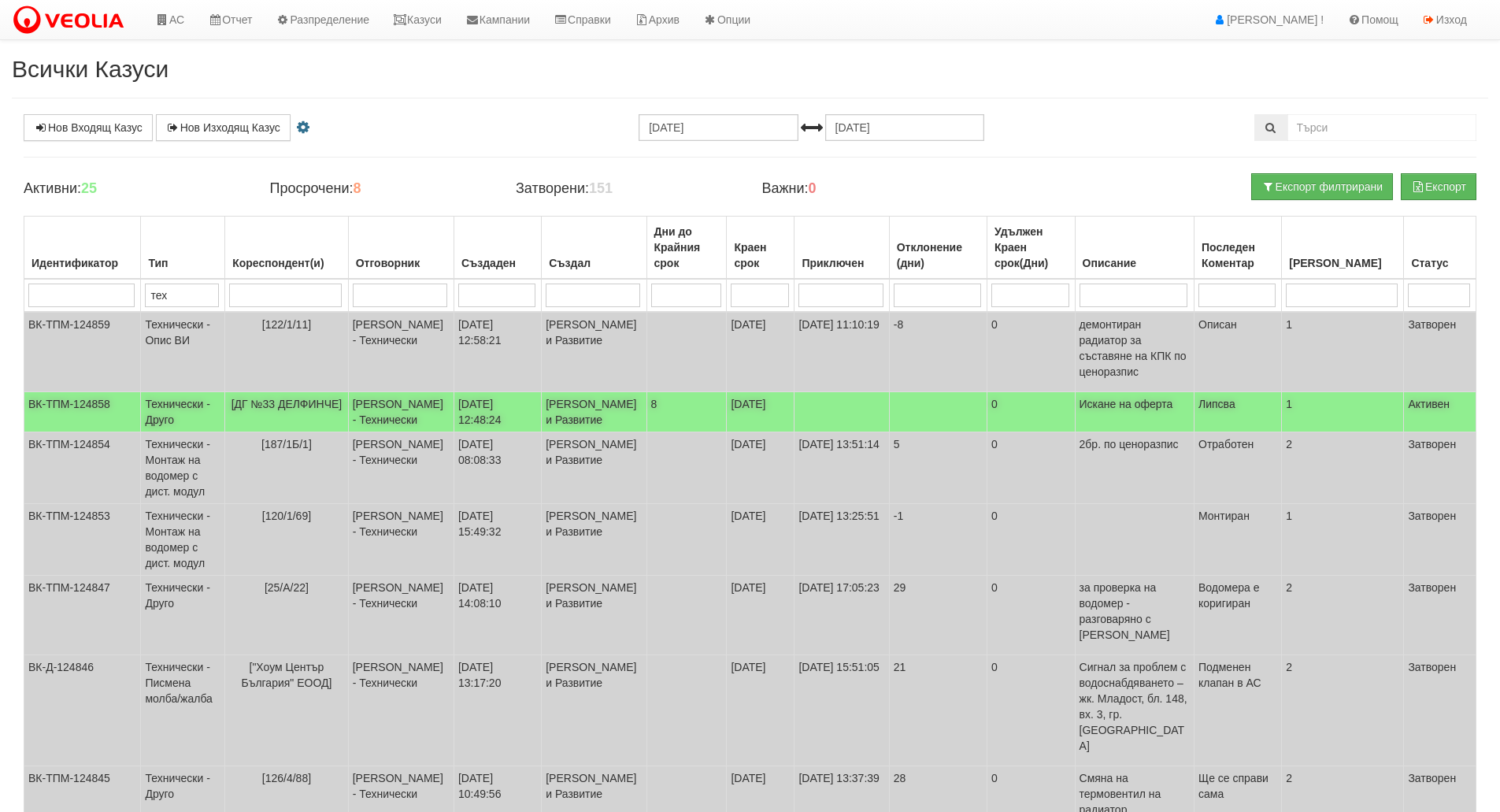
click at [321, 407] on td "[ДГ №33 ДЕЛФИНЧЕ]" at bounding box center [287, 411] width 124 height 40
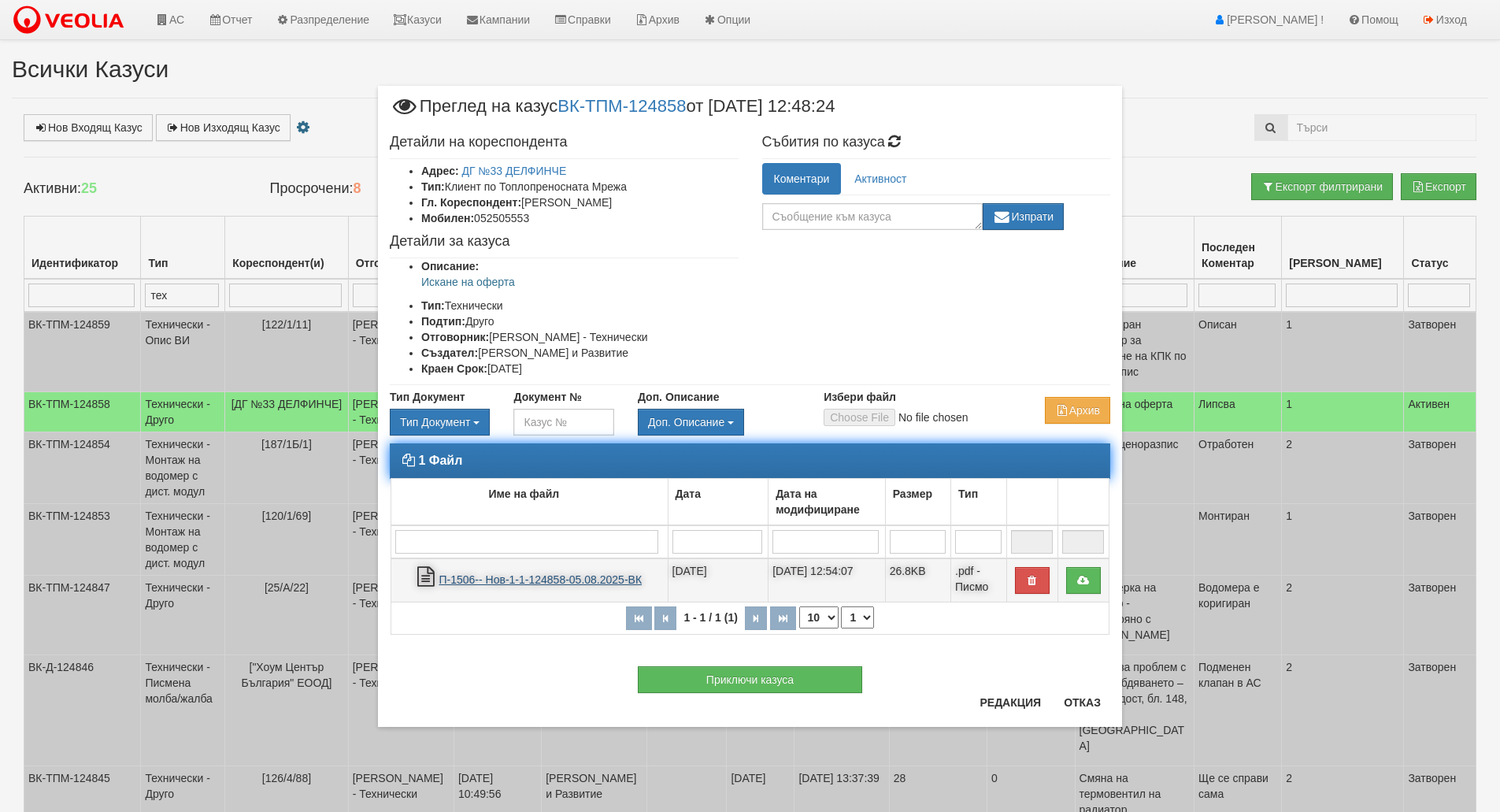
click at [514, 579] on link "П-1506-- Нов-1-1-124858-05.08.2025-ВК" at bounding box center [540, 579] width 203 height 13
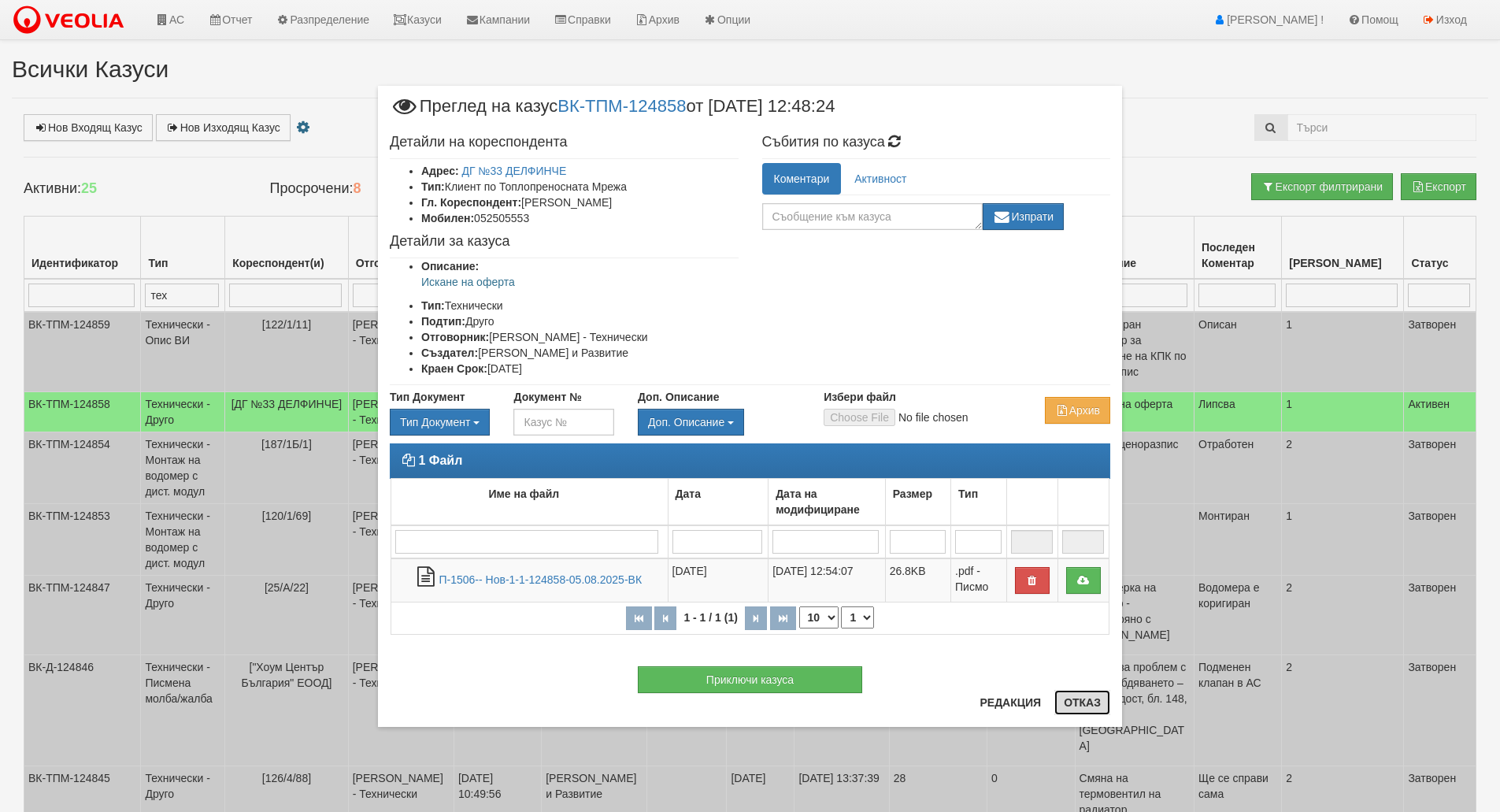
click at [1069, 710] on button "Отказ" at bounding box center [1082, 703] width 56 height 26
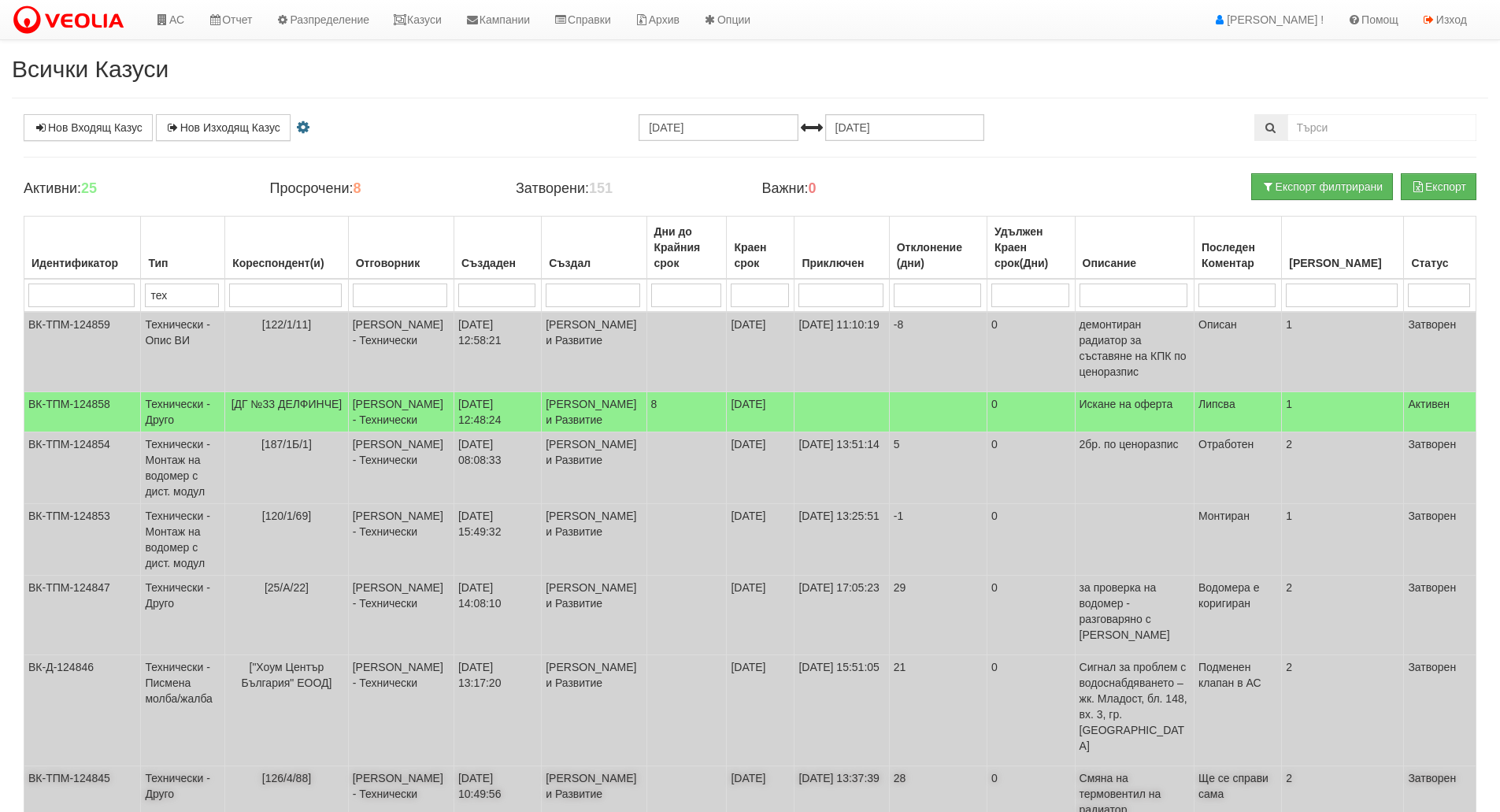
scroll to position [270, 0]
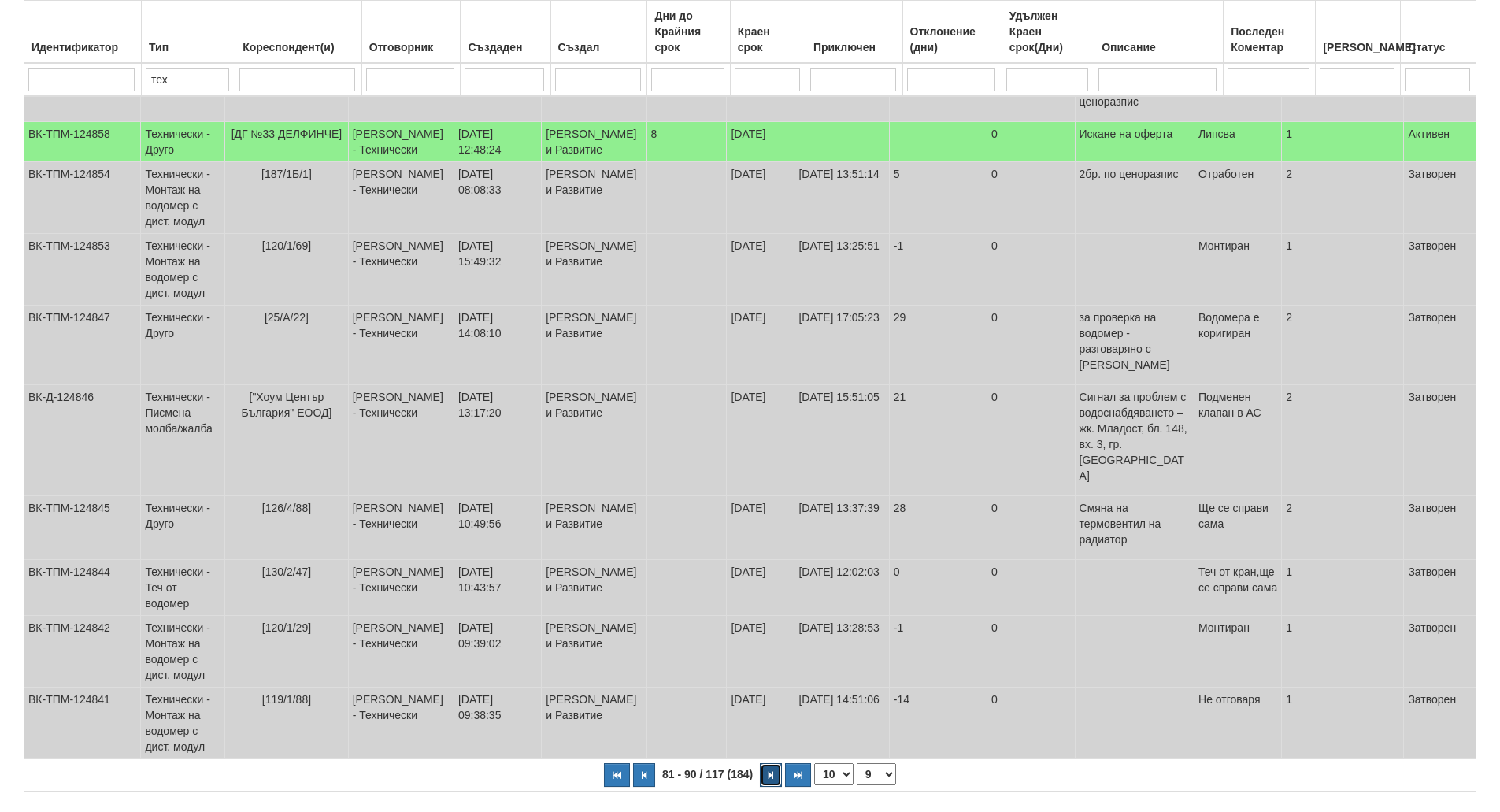
click at [770, 771] on icon "button" at bounding box center [771, 775] width 5 height 9
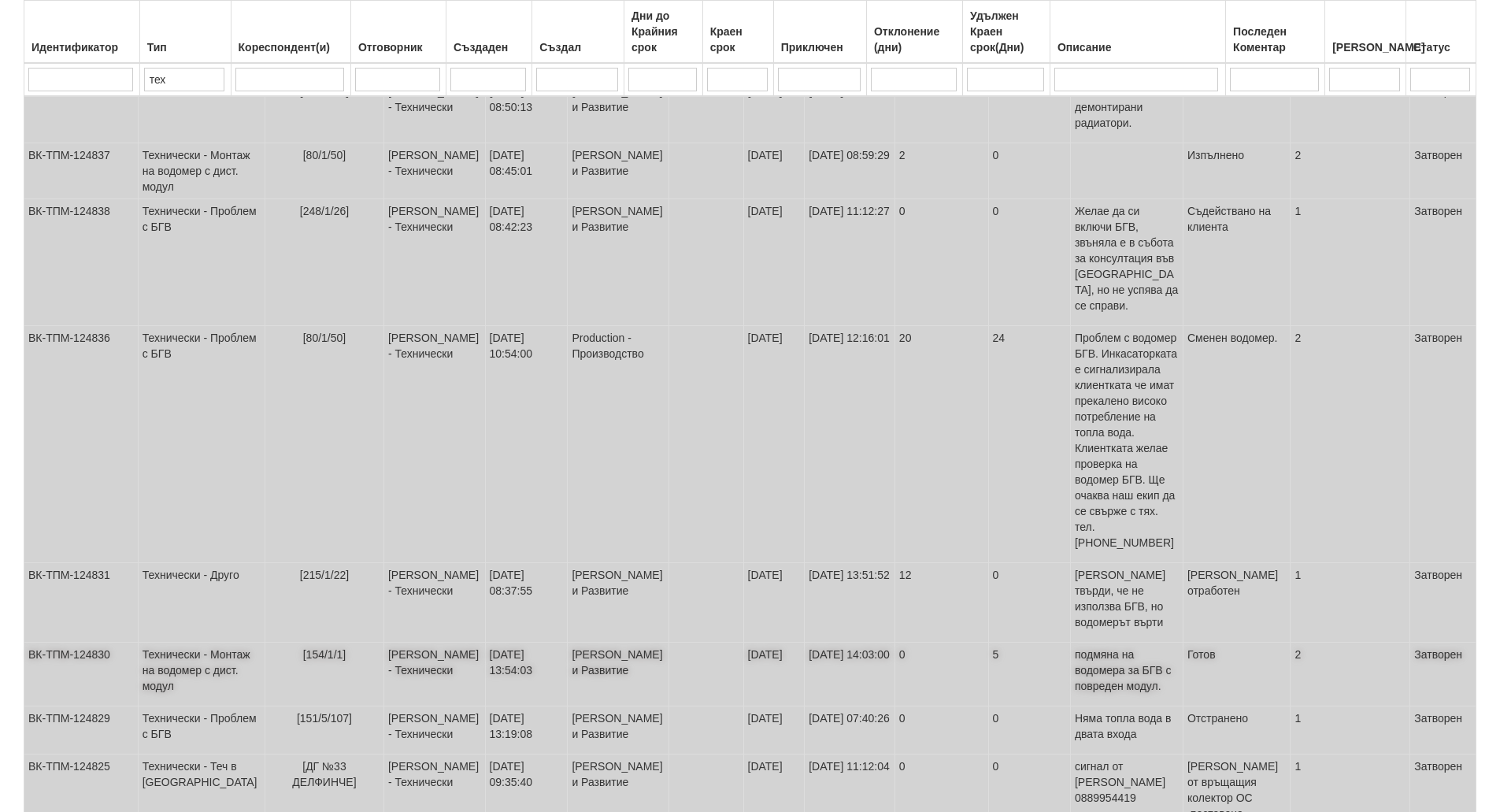
scroll to position [380, 0]
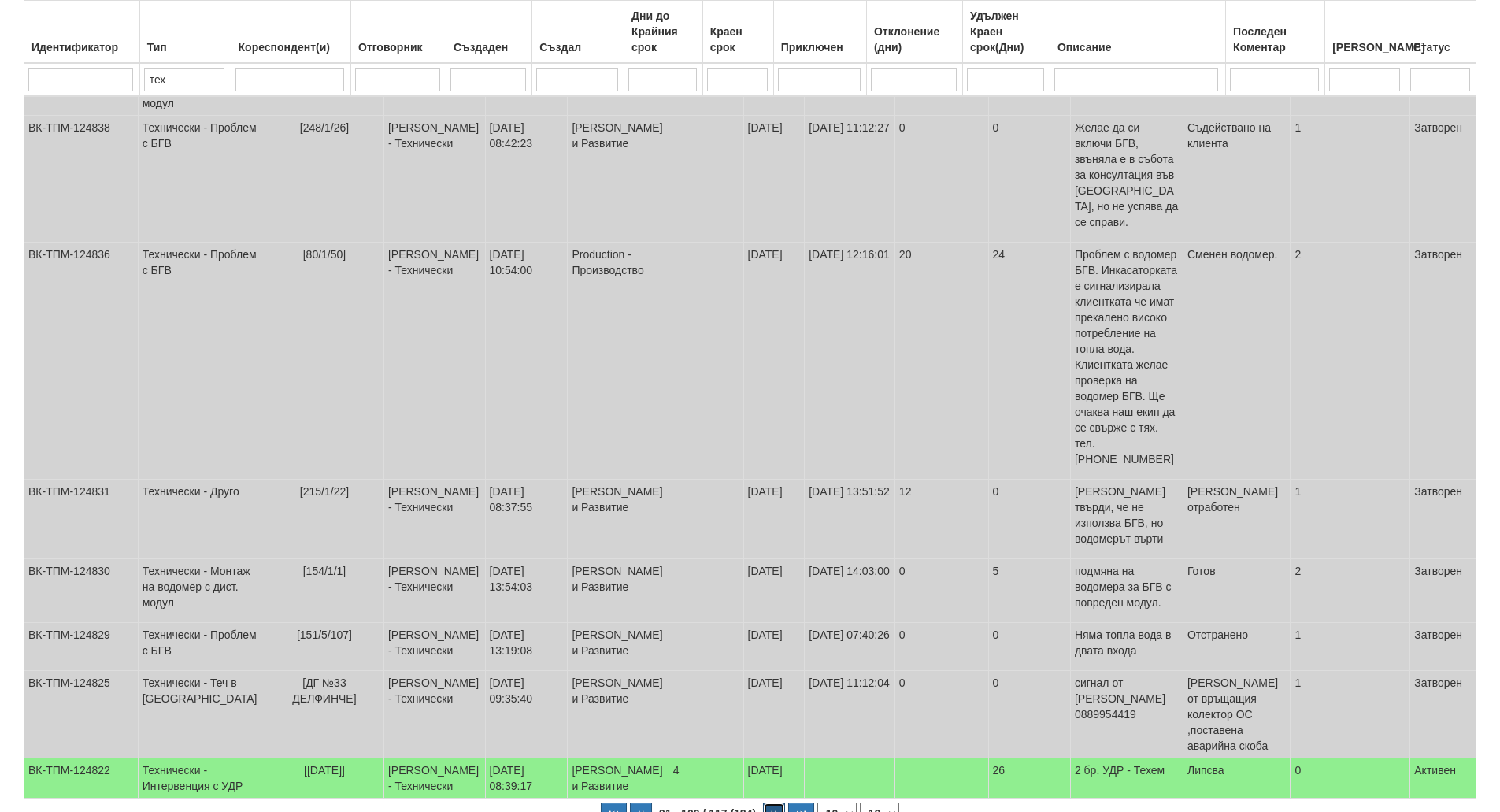
click at [773, 810] on icon "button" at bounding box center [774, 814] width 5 height 9
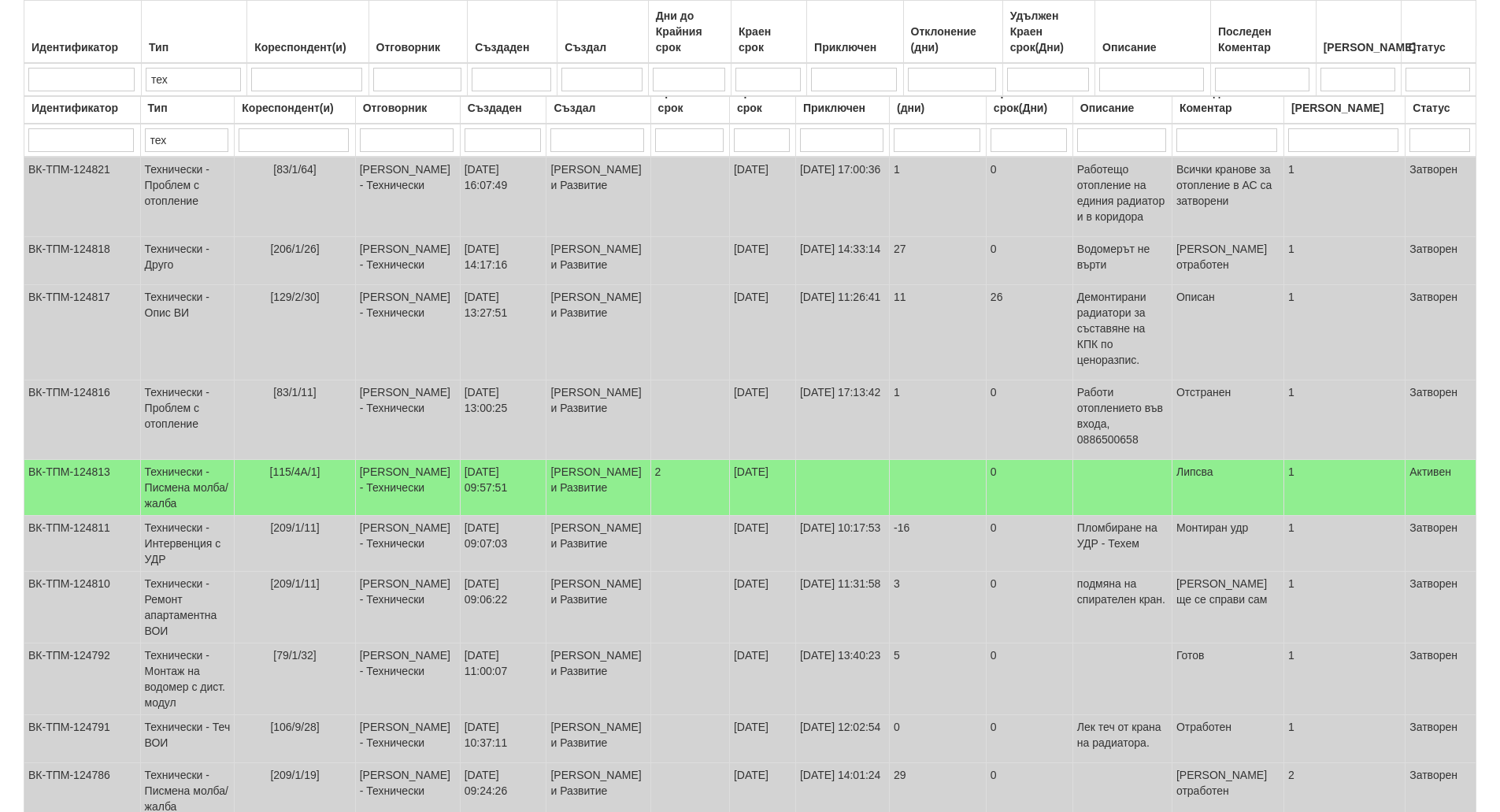
scroll to position [0, 0]
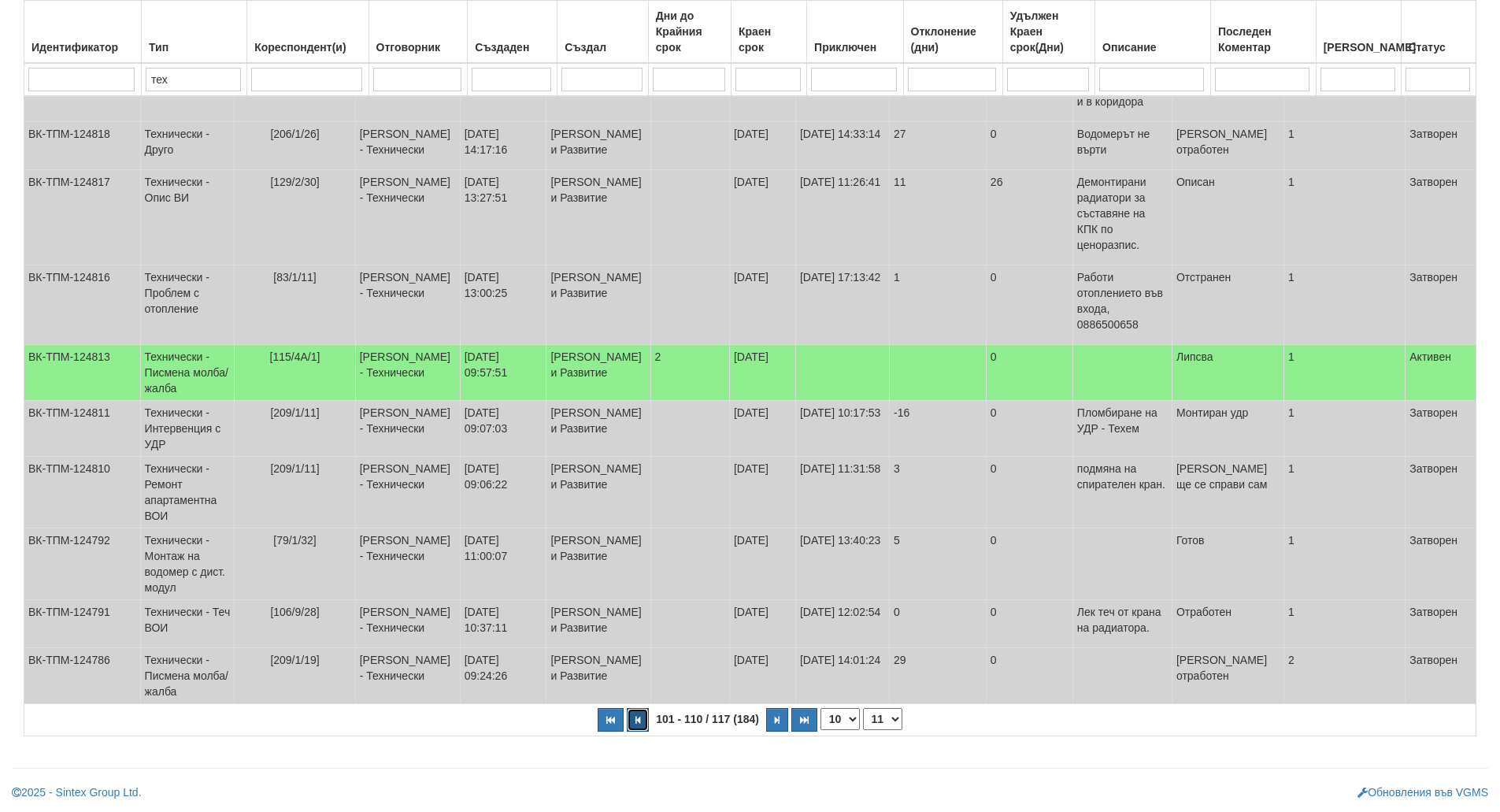
click at [635, 721] on icon "button" at bounding box center [637, 719] width 5 height 9
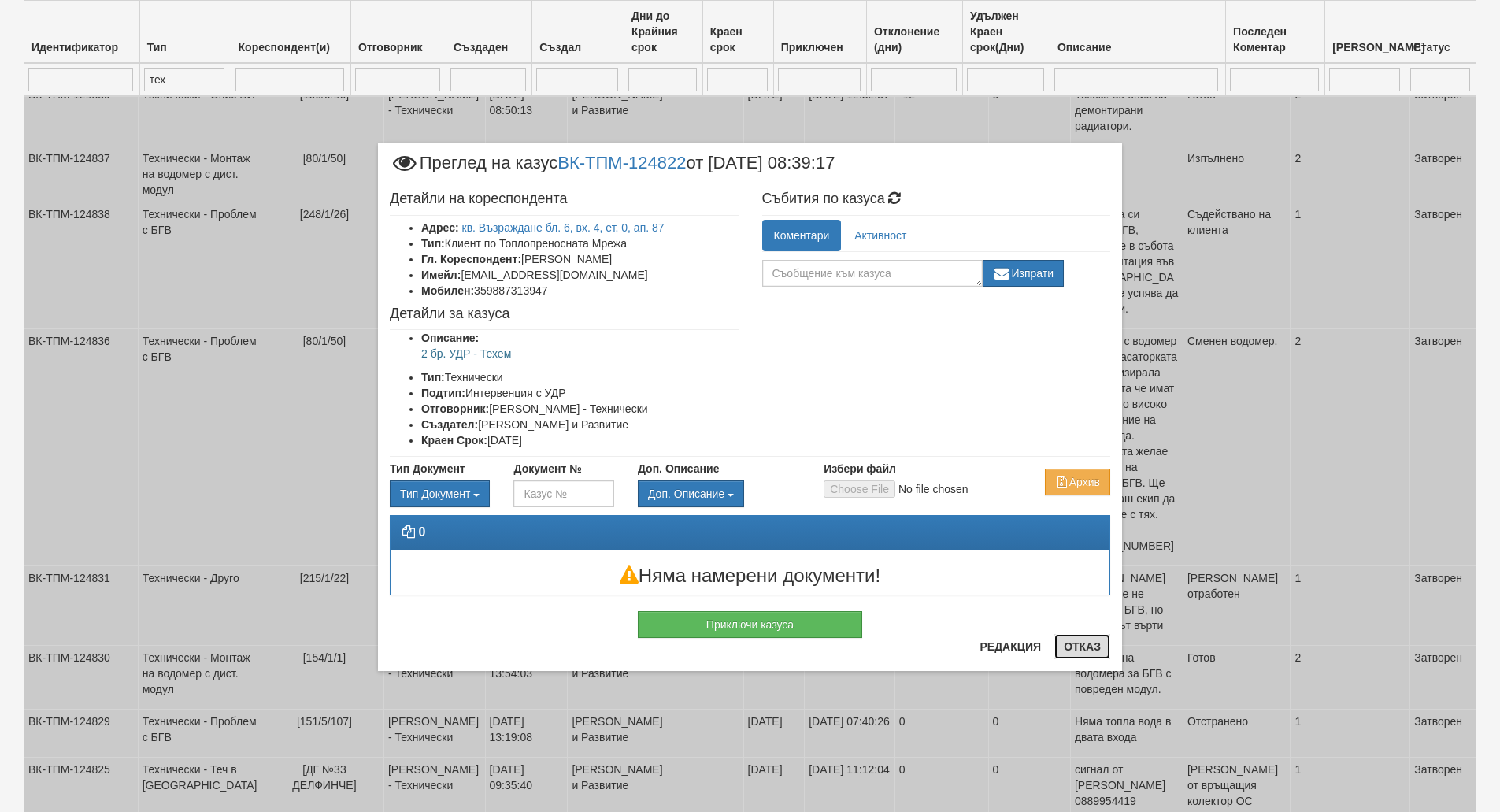
click at [1099, 649] on button "Отказ" at bounding box center [1082, 647] width 56 height 26
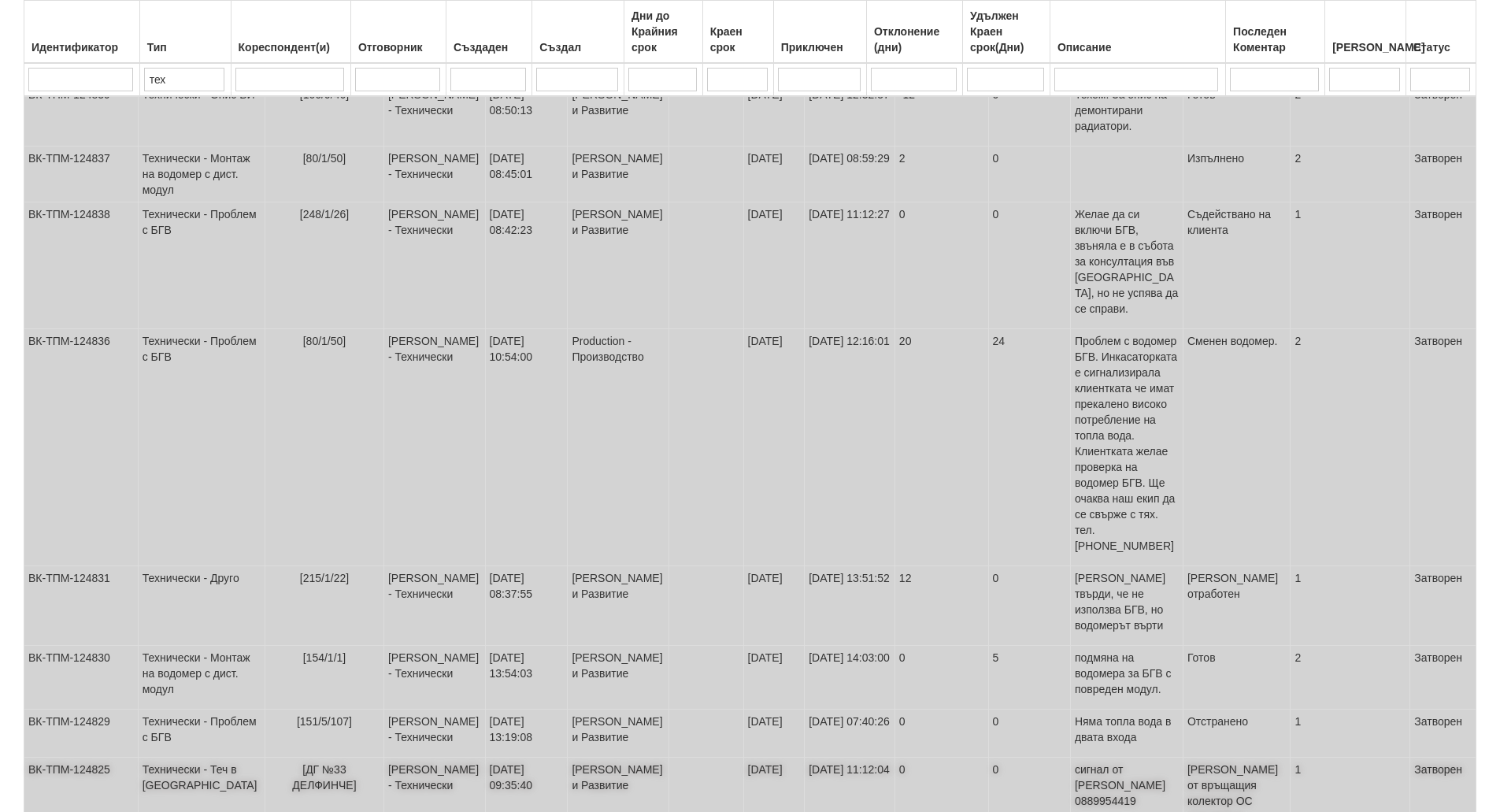
scroll to position [132, 0]
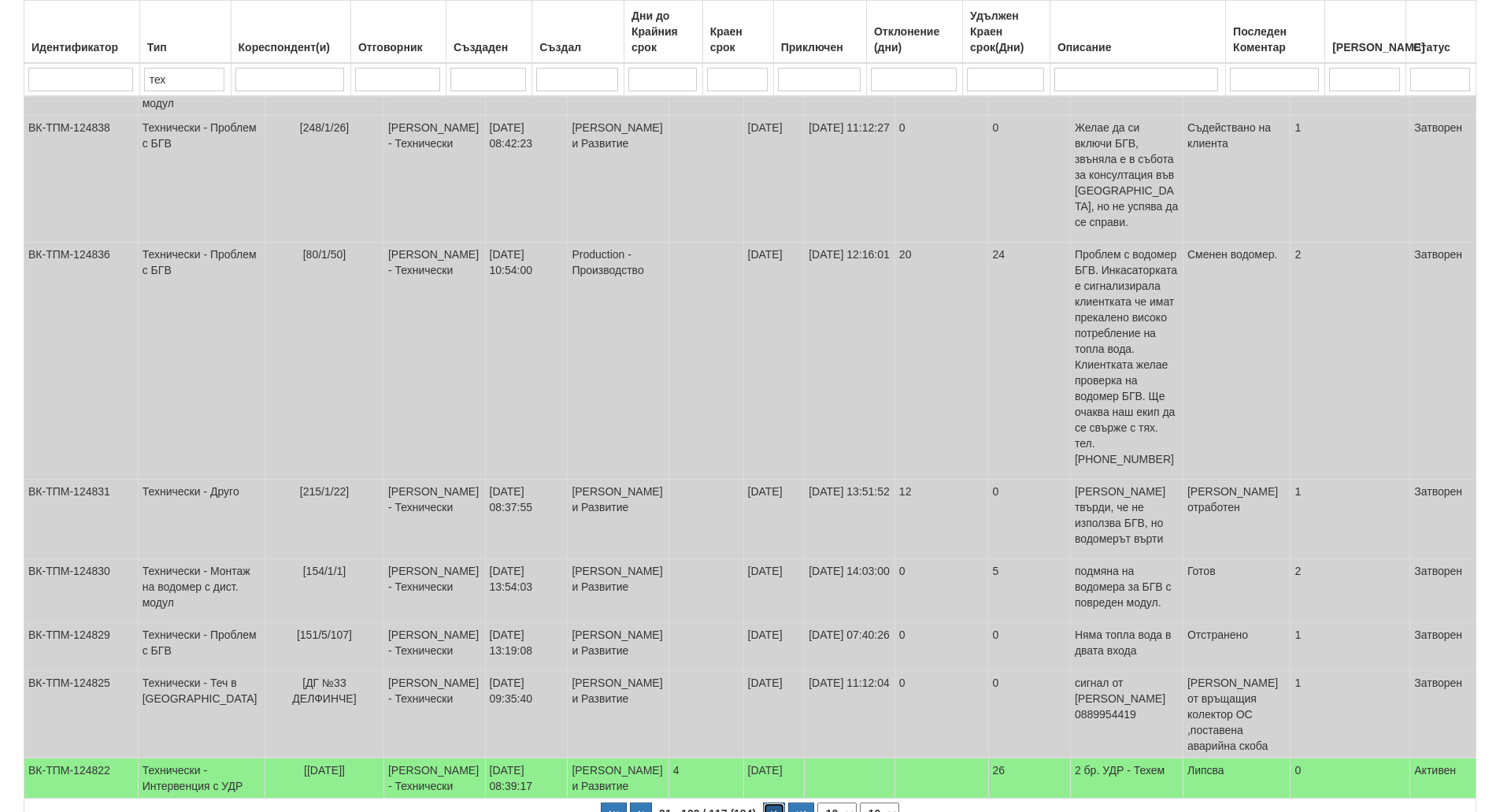
click at [773, 810] on icon "button" at bounding box center [774, 814] width 5 height 9
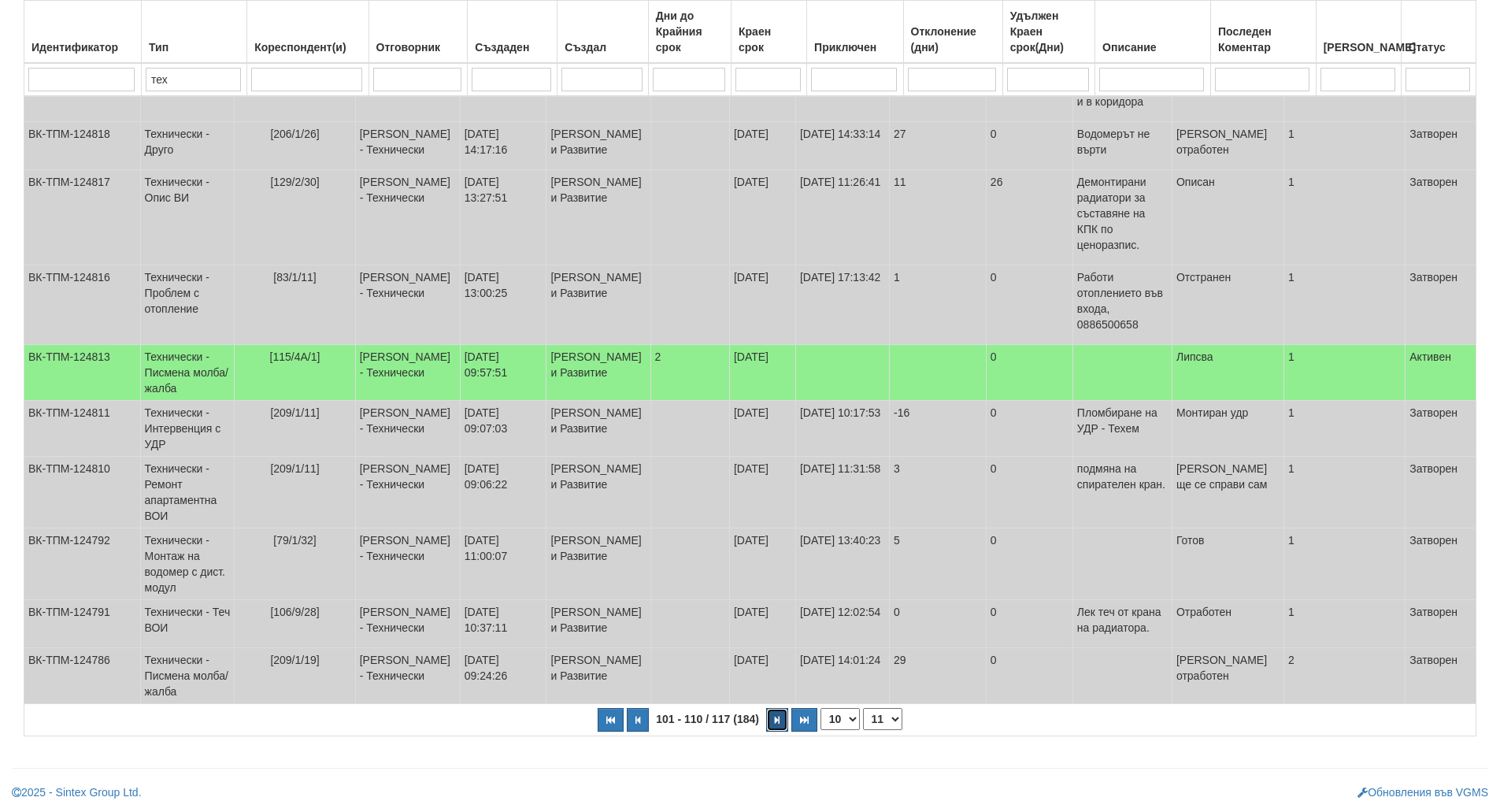
click at [775, 721] on icon "button" at bounding box center [777, 719] width 5 height 9
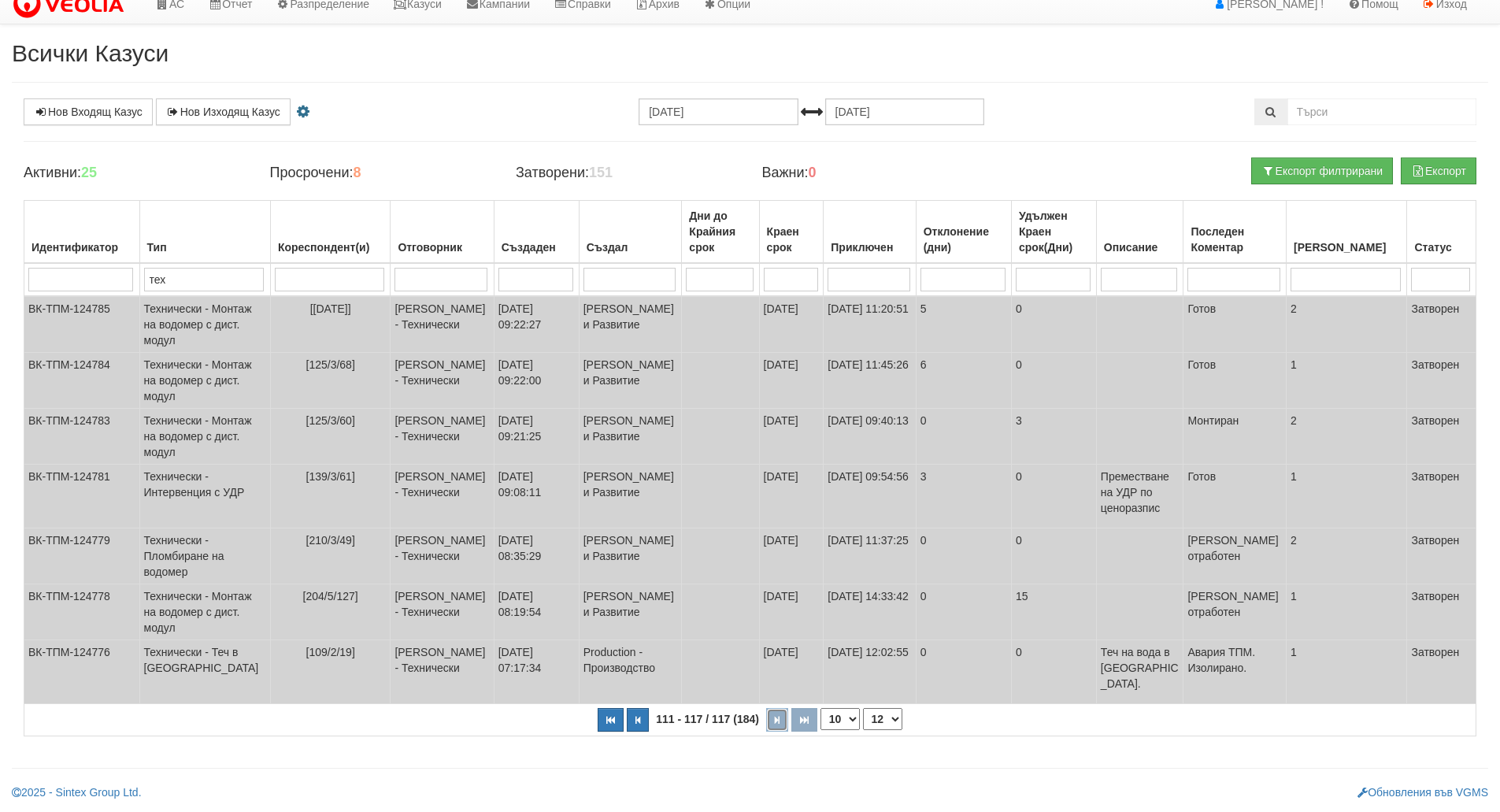
scroll to position [63, 0]
click at [616, 722] on button "button" at bounding box center [610, 719] width 26 height 24
select select "1"
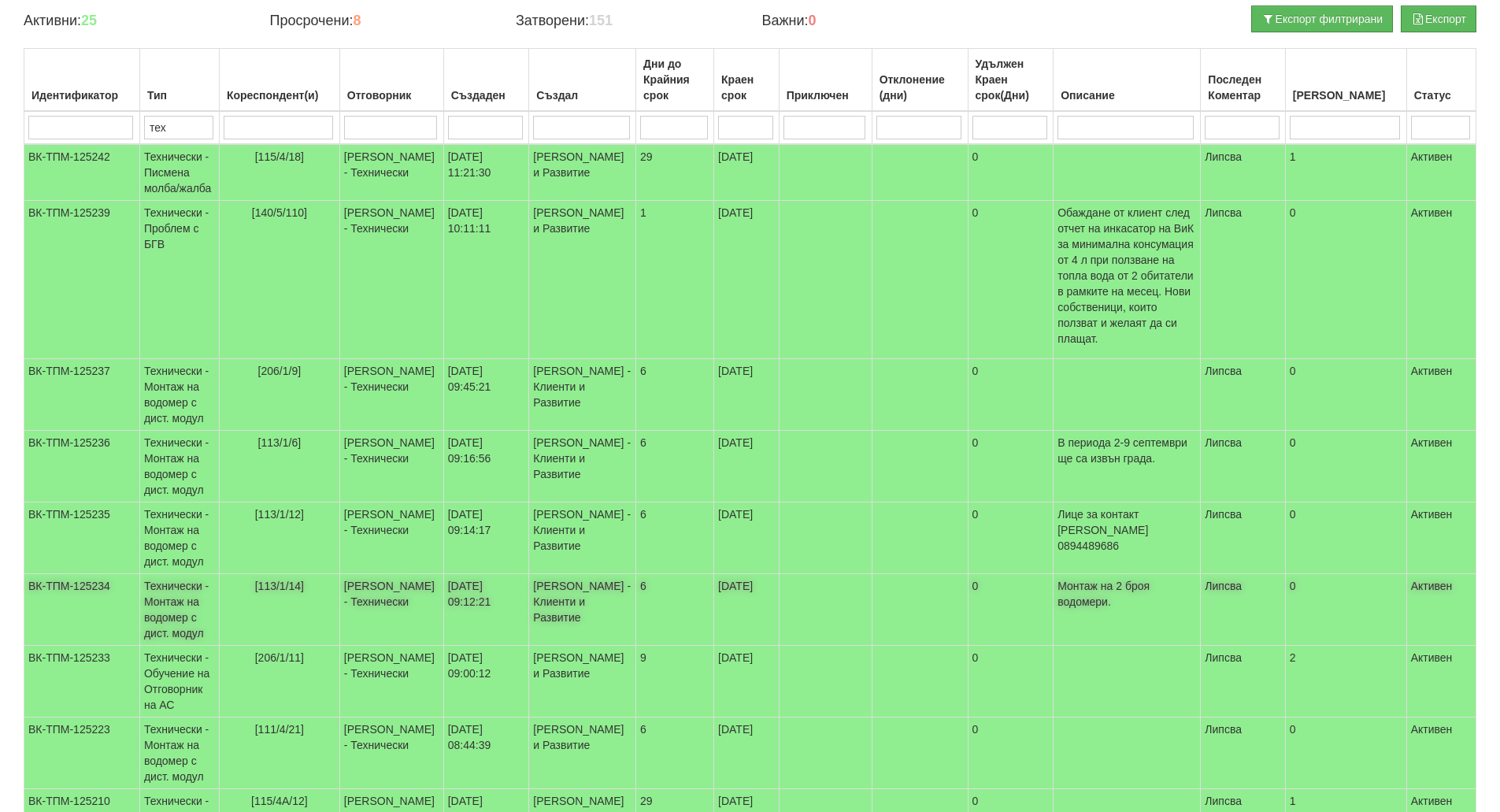
scroll to position [364, 0]
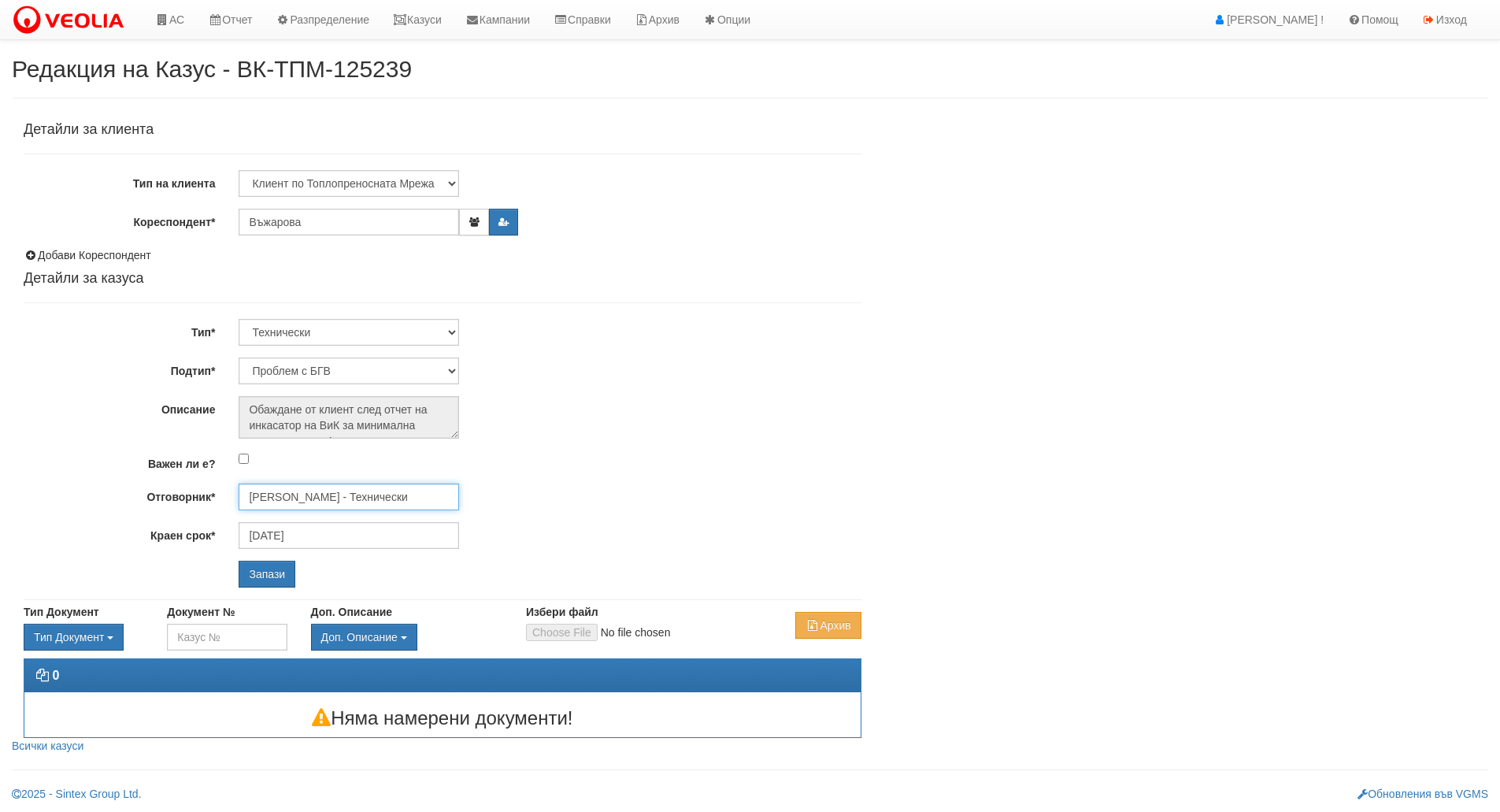
click at [397, 496] on input "[PERSON_NAME] - Технически" at bounding box center [348, 496] width 220 height 27
click at [385, 534] on div "[PERSON_NAME] - Технически" at bounding box center [688, 539] width 897 height 20
type input "[PERSON_NAME] - Технически"
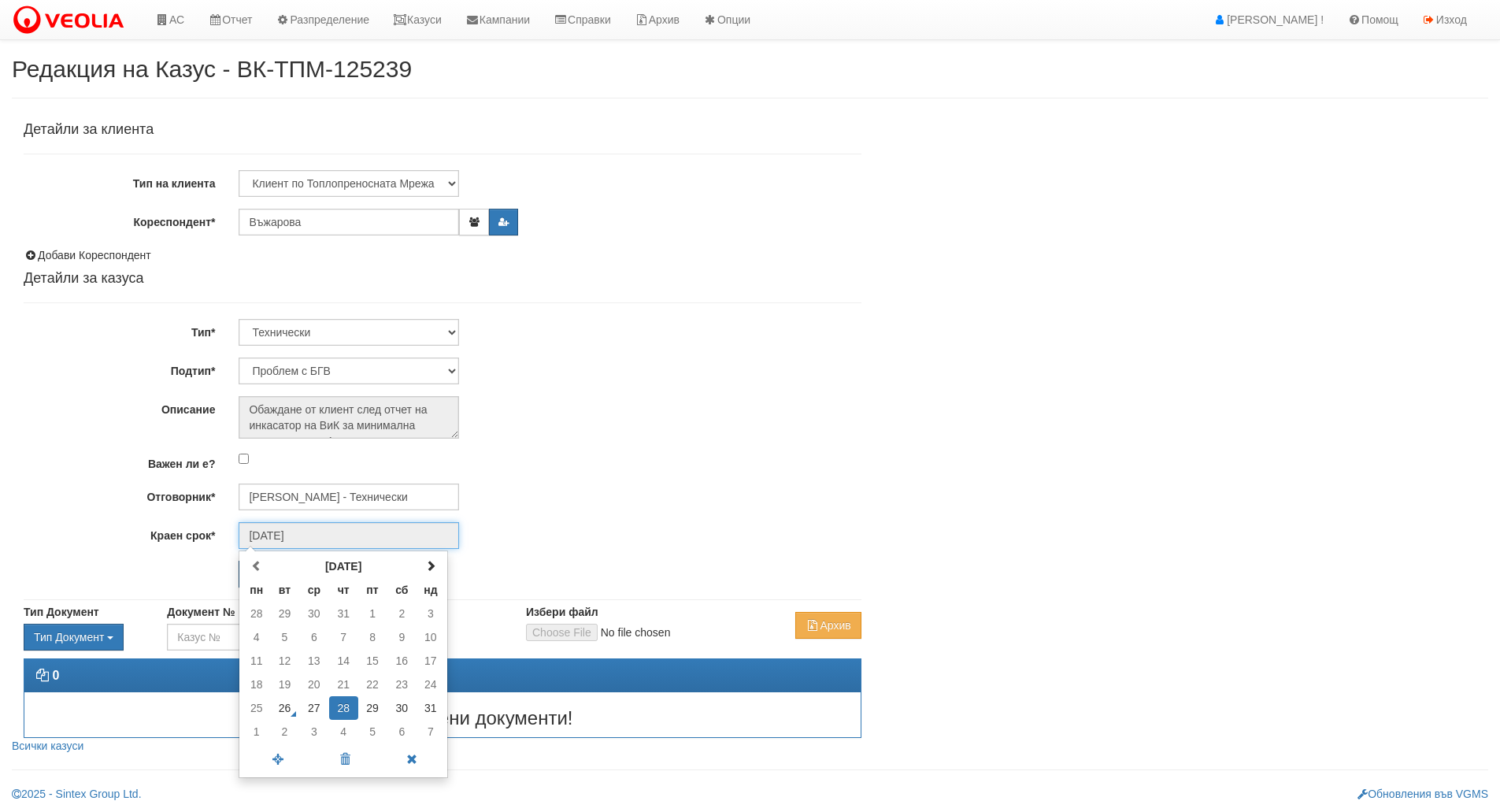
click at [289, 534] on input "[DATE]" at bounding box center [348, 534] width 220 height 27
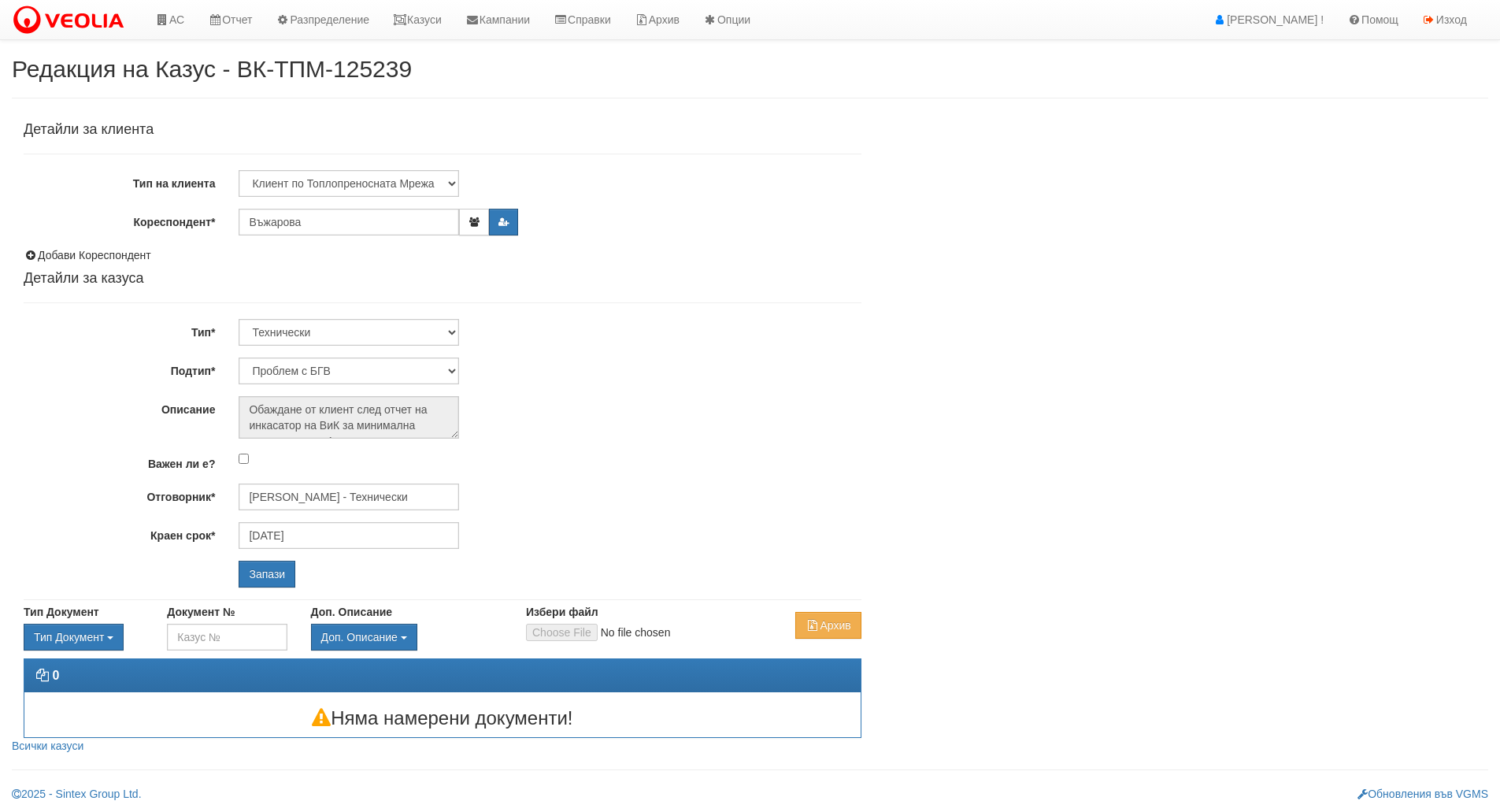
click at [0, 448] on div "Редакция на Казус - ВК-ТПМ-125239 Детайли за клиента Тип на клиента Клиент по Т…" at bounding box center [750, 428] width 1500 height 745
click at [288, 572] on input "Запази" at bounding box center [267, 573] width 57 height 27
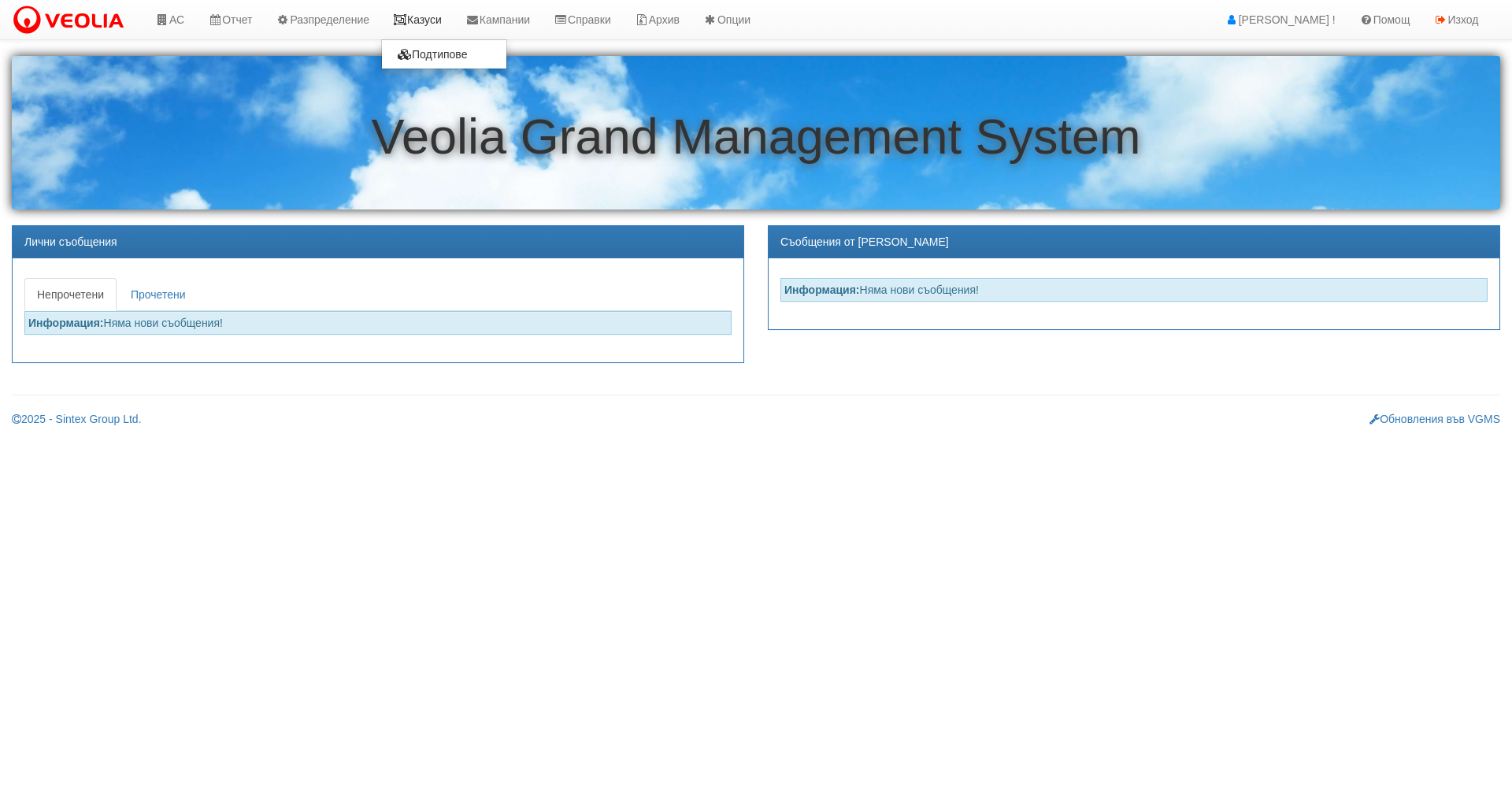
click at [437, 14] on link "Казуси" at bounding box center [417, 20] width 73 height 39
